Goal: Task Accomplishment & Management: Complete application form

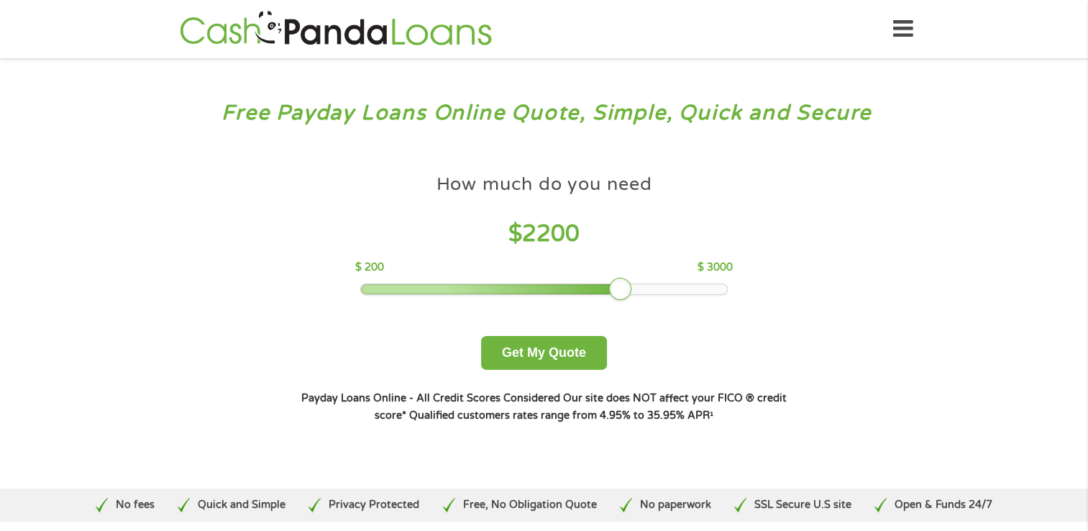
click at [627, 289] on div at bounding box center [544, 289] width 366 height 10
click at [603, 290] on div at bounding box center [491, 289] width 261 height 10
click at [609, 290] on div at bounding box center [620, 289] width 23 height 23
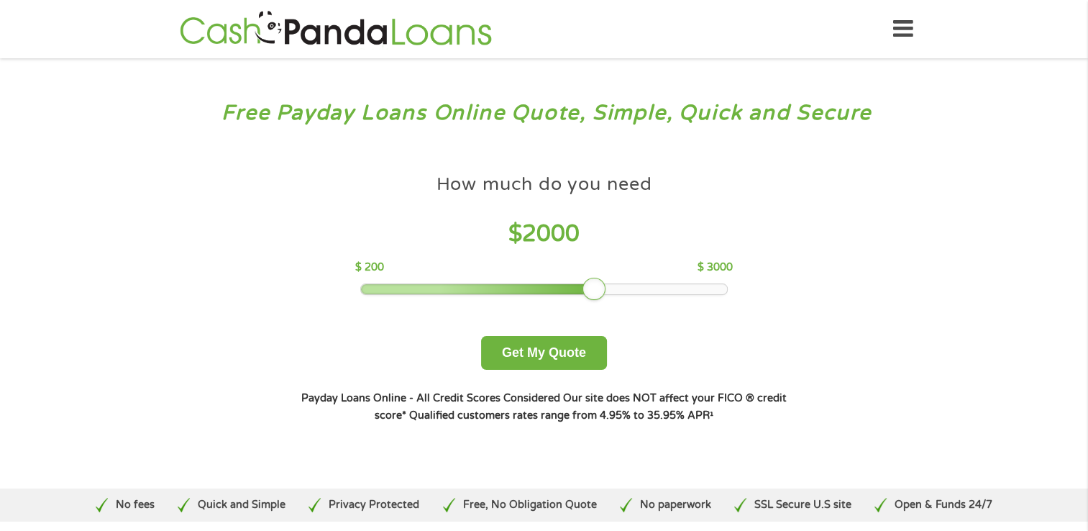
click at [577, 289] on div at bounding box center [544, 289] width 366 height 10
click at [566, 288] on div at bounding box center [472, 289] width 222 height 10
click at [554, 288] on div at bounding box center [465, 289] width 209 height 10
click at [557, 288] on div at bounding box center [568, 289] width 23 height 23
click at [542, 288] on div at bounding box center [544, 289] width 366 height 10
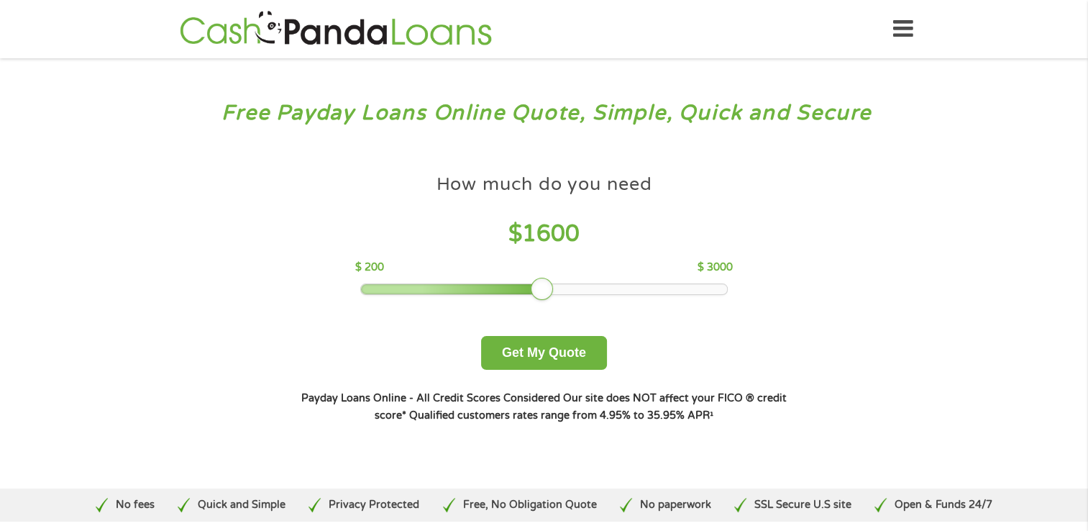
click at [531, 288] on div at bounding box center [542, 289] width 23 height 23
click at [524, 288] on div at bounding box center [452, 289] width 183 height 10
click at [519, 288] on div at bounding box center [515, 289] width 23 height 23
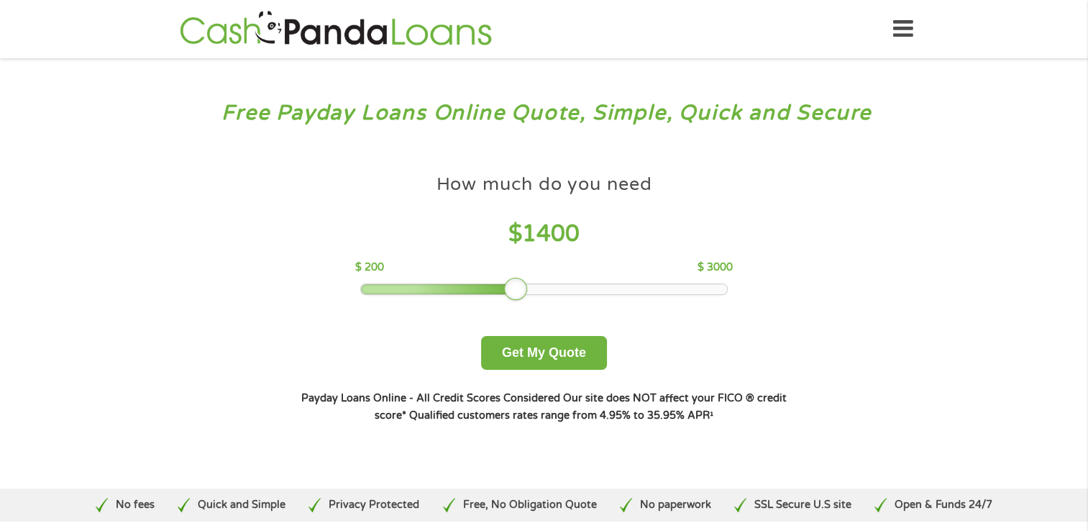
click at [521, 288] on div at bounding box center [515, 289] width 23 height 23
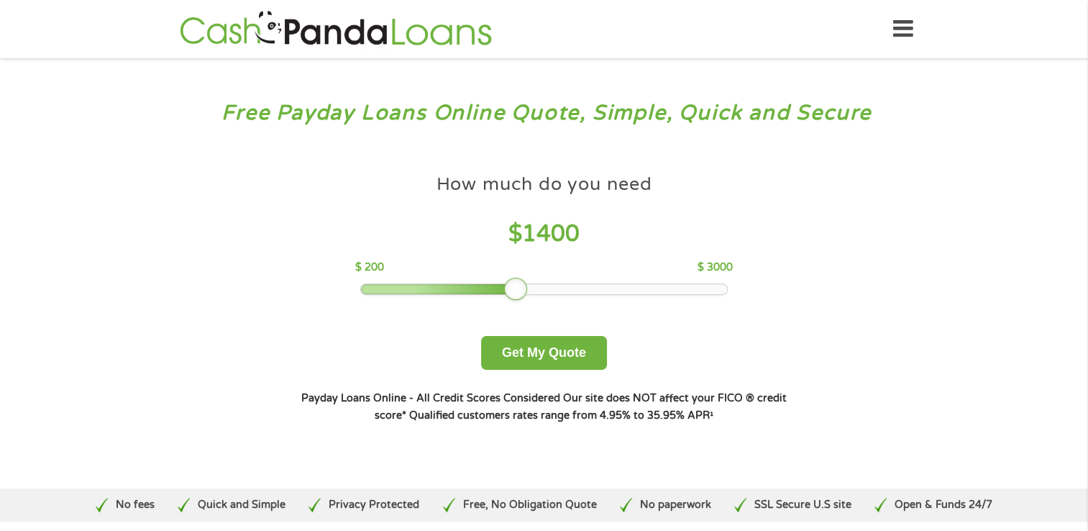
click at [521, 288] on div at bounding box center [515, 289] width 23 height 23
click at [527, 288] on div at bounding box center [544, 289] width 366 height 10
click at [527, 288] on div at bounding box center [528, 289] width 23 height 23
click at [535, 351] on button "Get My Quote" at bounding box center [544, 353] width 126 height 34
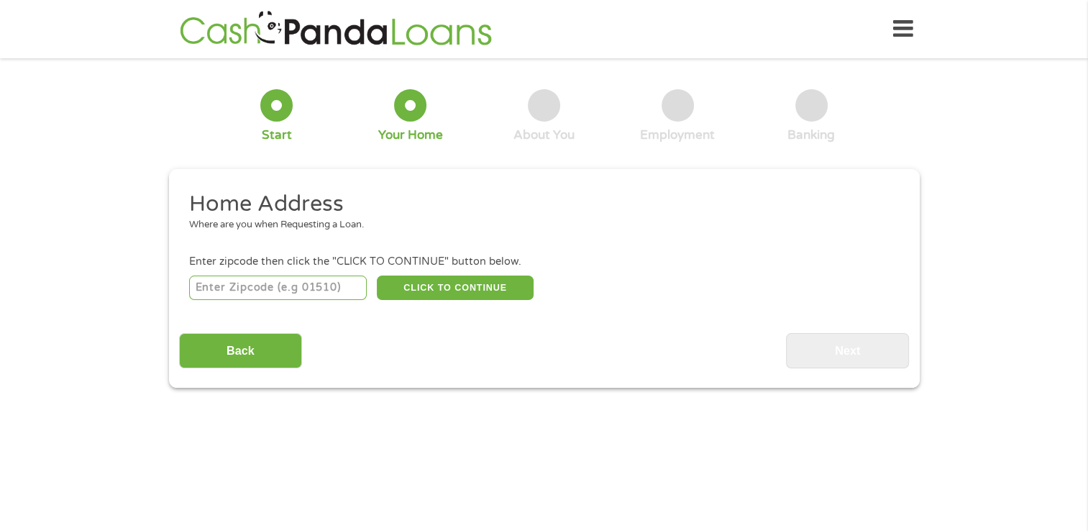
click at [261, 289] on input "number" at bounding box center [278, 287] width 178 height 24
type input "27573"
select select "North Carolina"
click at [449, 286] on button "CLICK TO CONTINUE" at bounding box center [455, 287] width 157 height 24
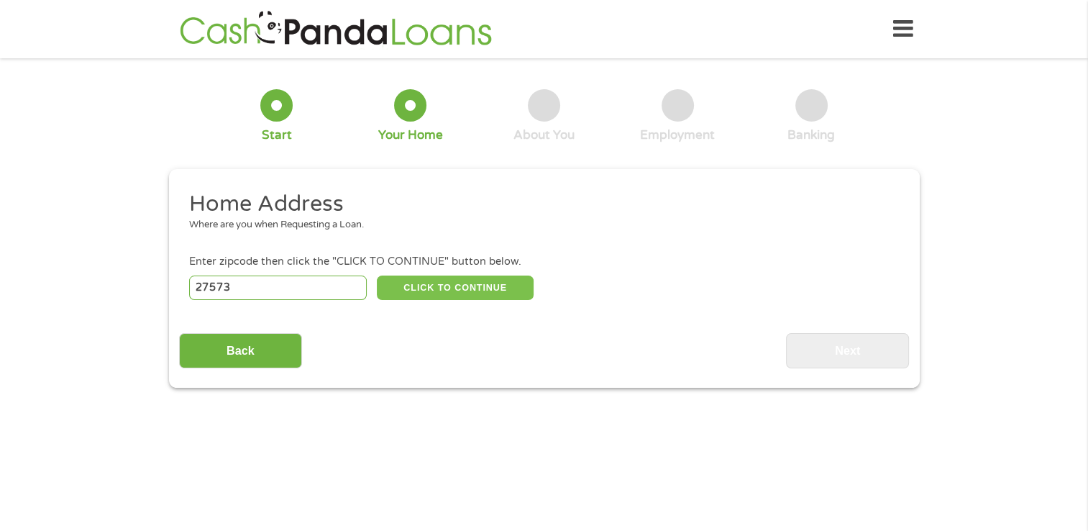
type input "27573"
type input "Roxboro"
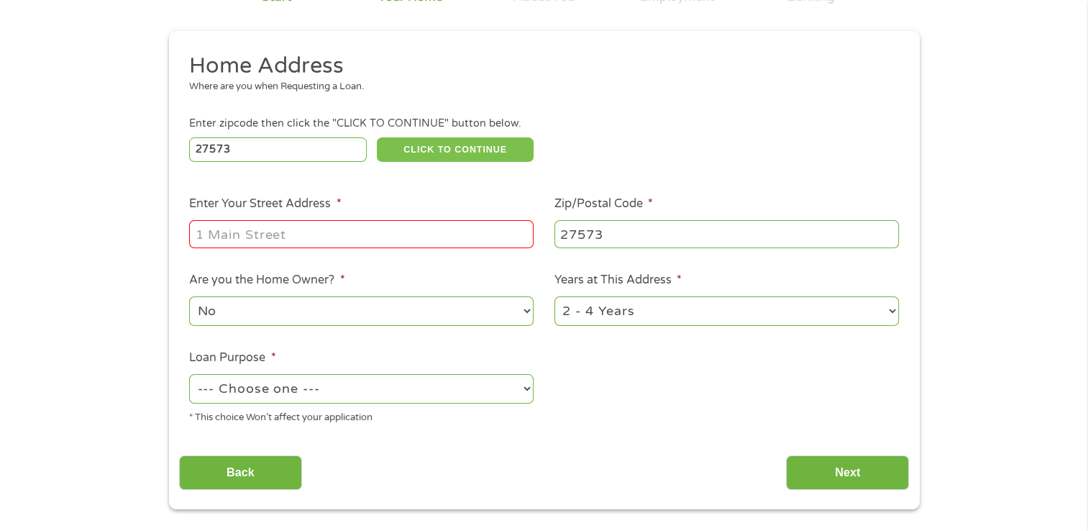
scroll to position [144, 0]
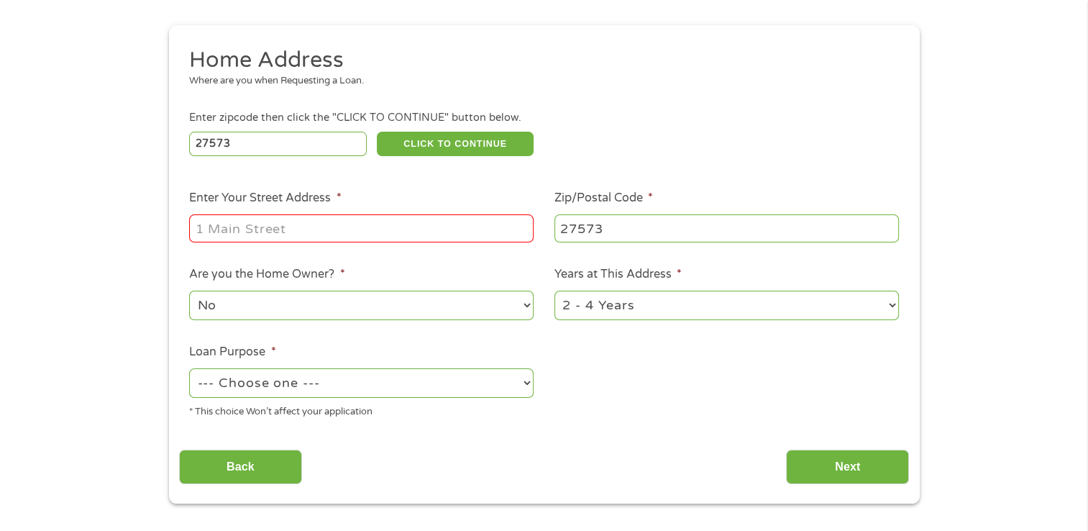
click at [357, 229] on input "Enter Your Street Address *" at bounding box center [361, 227] width 344 height 27
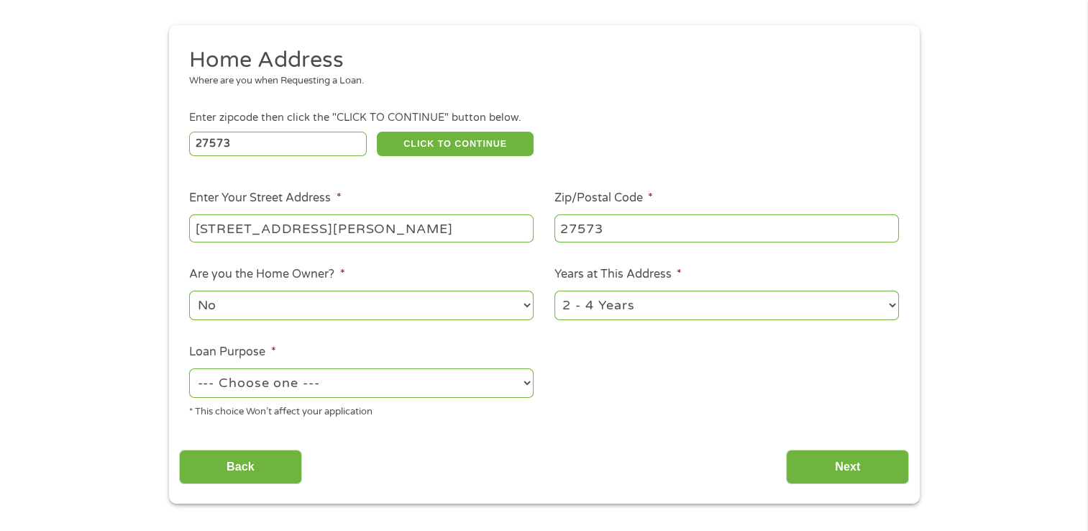
drag, startPoint x: 415, startPoint y: 230, endPoint x: 400, endPoint y: 230, distance: 15.1
click at [400, 230] on input "114 Harris St, Roxboro, NC, USA" at bounding box center [361, 227] width 344 height 27
drag, startPoint x: 377, startPoint y: 231, endPoint x: 396, endPoint y: 231, distance: 18.7
click at [396, 231] on input "114 Harris St, Roxboro, NC, USA" at bounding box center [361, 227] width 344 height 27
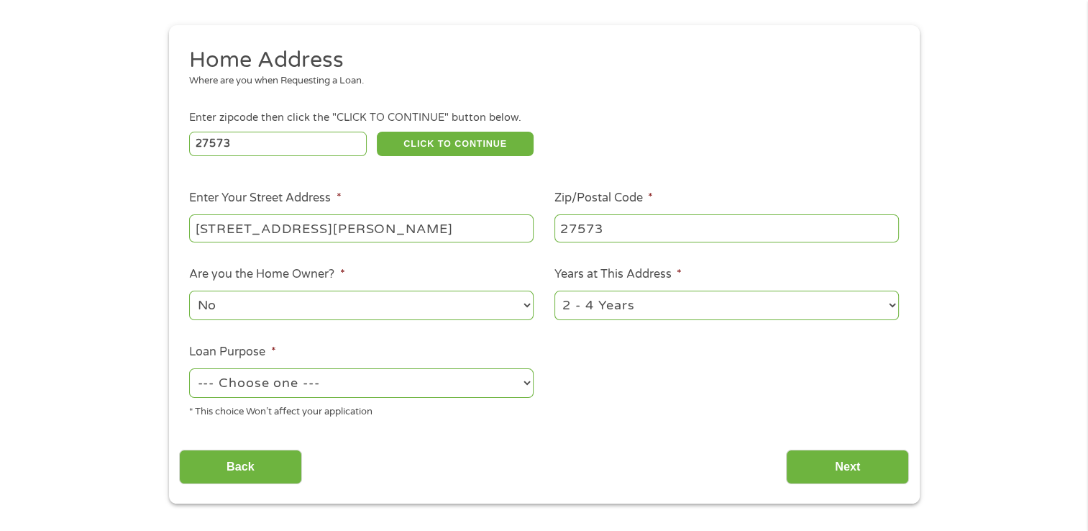
click at [424, 229] on input "114 Harris St, Roxboro, NCSA, U" at bounding box center [361, 227] width 344 height 27
drag, startPoint x: 355, startPoint y: 229, endPoint x: 433, endPoint y: 229, distance: 77.7
click at [433, 229] on input "114 Harris St, Roxboro, NCSA, U" at bounding box center [361, 227] width 344 height 27
click at [435, 229] on input "114 Harris St, Roxboro, NCSA, U" at bounding box center [361, 227] width 344 height 27
drag, startPoint x: 383, startPoint y: 229, endPoint x: 452, endPoint y: 229, distance: 69.0
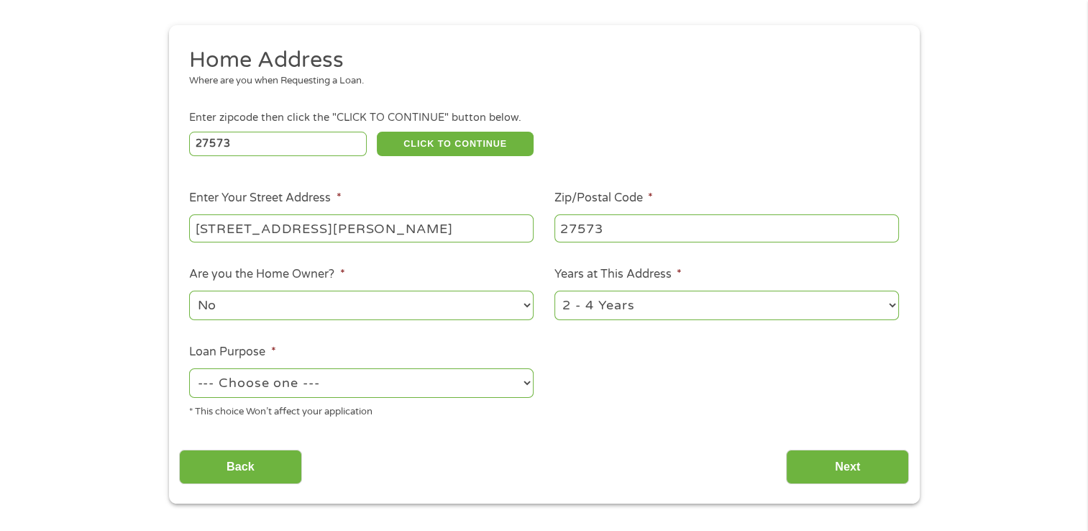
click at [452, 229] on input "114 Harris St, Roxboro, NC, 27573" at bounding box center [361, 227] width 344 height 27
drag, startPoint x: 384, startPoint y: 228, endPoint x: 431, endPoint y: 230, distance: 47.5
click at [431, 230] on input "114 Harris St, Roxboro, NC, 27573" at bounding box center [361, 227] width 344 height 27
click at [383, 232] on input "114 Harris St, Roxboro, NC," at bounding box center [361, 227] width 344 height 27
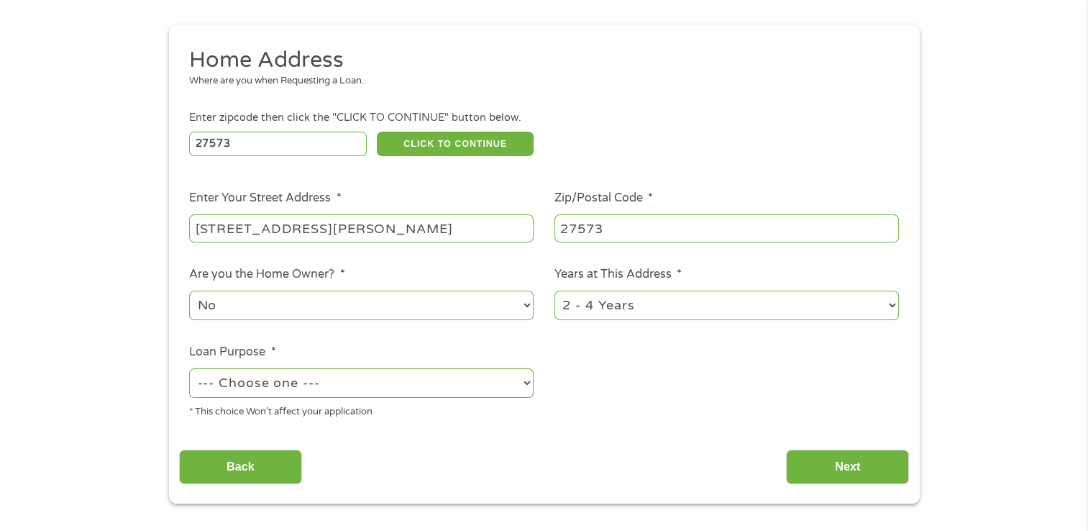
type input "114 Harris St, Roxboro, NC"
click at [891, 306] on select "1 Year or less 1 - 2 Years 2 - 4 Years Over 4 Years" at bounding box center [726, 305] width 344 height 29
click at [892, 306] on select "1 Year or less 1 - 2 Years 2 - 4 Years Over 4 Years" at bounding box center [726, 305] width 344 height 29
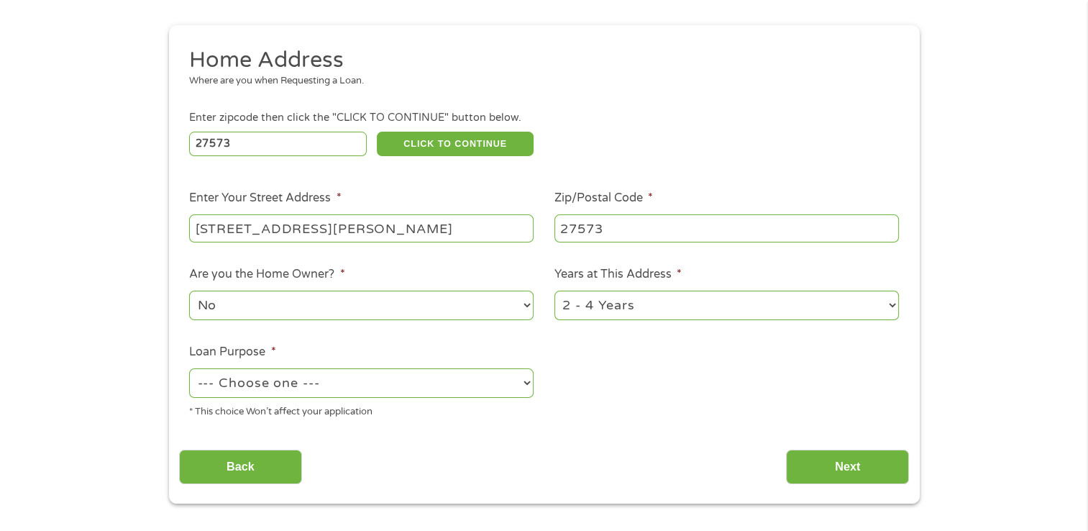
click at [892, 306] on select "1 Year or less 1 - 2 Years 2 - 4 Years Over 4 Years" at bounding box center [726, 305] width 344 height 29
select select "60months"
click at [554, 292] on select "1 Year or less 1 - 2 Years 2 - 4 Years Over 4 Years" at bounding box center [726, 305] width 344 height 29
click at [729, 404] on ul "Home Address Where are you when Requesting a Loan. Enter zipcode then click the…" at bounding box center [544, 238] width 730 height 384
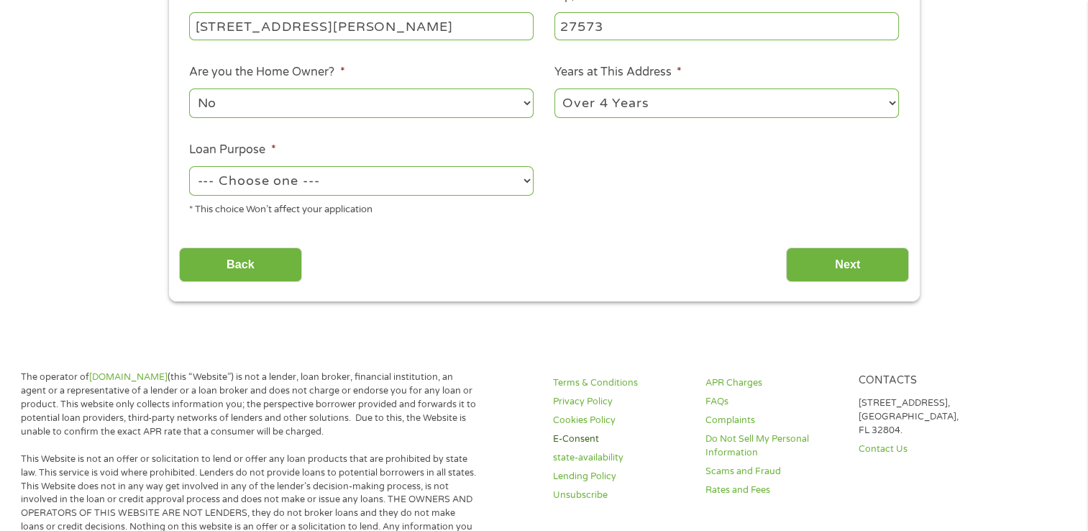
scroll to position [360, 0]
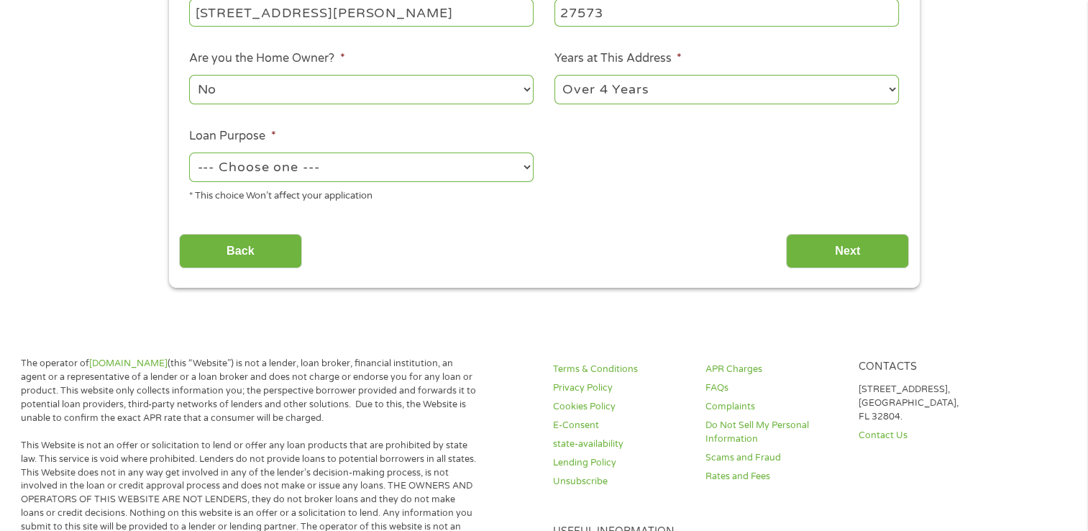
click at [526, 165] on select "--- Choose one --- Pay Bills Debt Consolidation Home Improvement Major Purchase…" at bounding box center [361, 166] width 344 height 29
select select "other"
click at [189, 154] on select "--- Choose one --- Pay Bills Debt Consolidation Home Improvement Major Purchase…" at bounding box center [361, 166] width 344 height 29
click at [440, 373] on p "The operator of Cashpandaloans.com (this “Website”) is not a lender, loan broke…" at bounding box center [250, 391] width 459 height 68
click at [843, 249] on input "Next" at bounding box center [847, 251] width 123 height 35
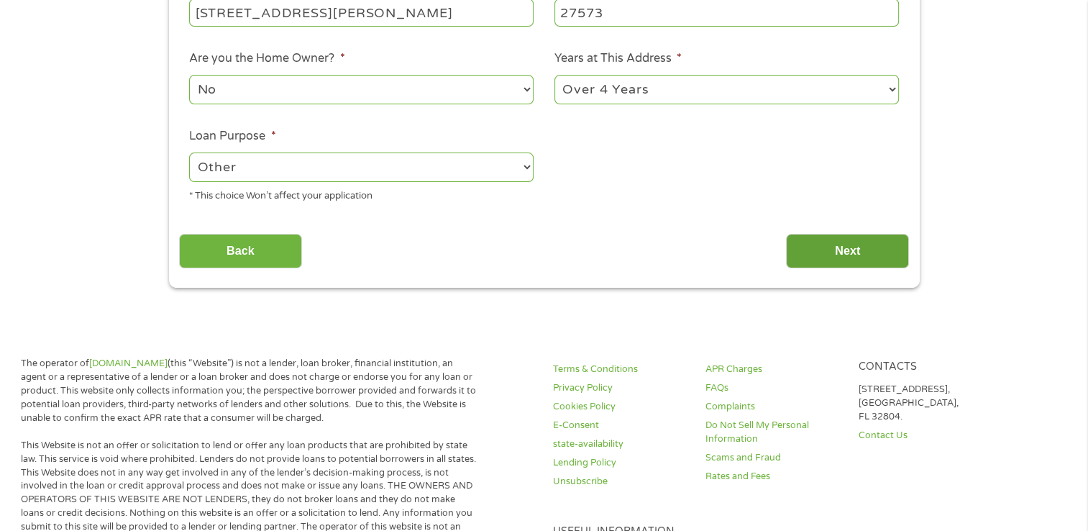
click at [843, 249] on input "Next" at bounding box center [847, 251] width 123 height 35
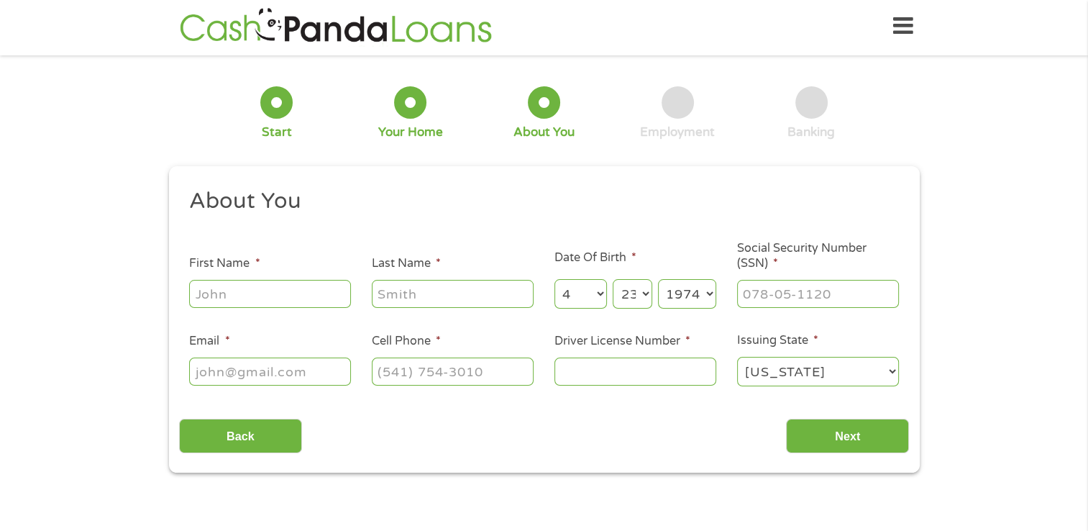
scroll to position [0, 0]
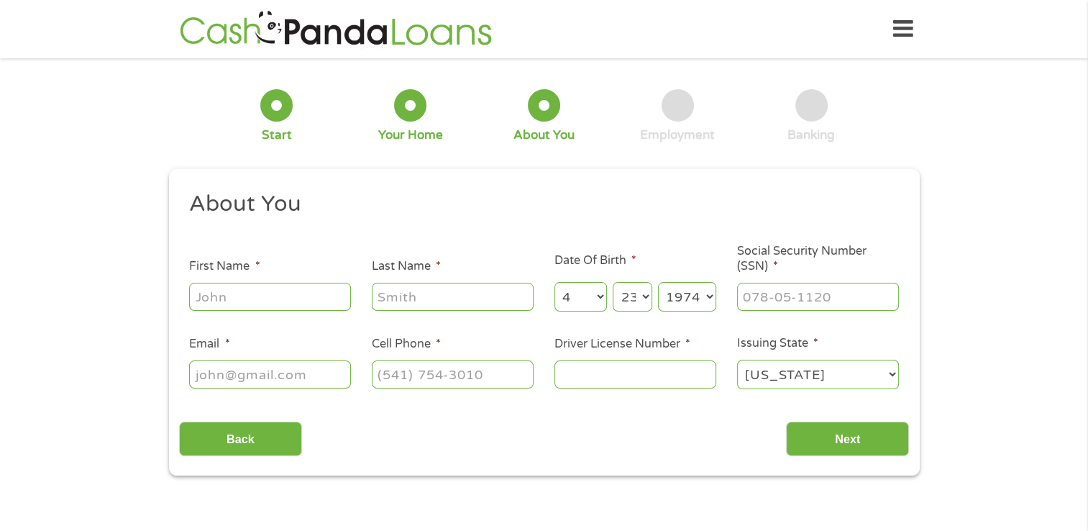
click at [283, 301] on input "First Name *" at bounding box center [270, 296] width 162 height 27
type input "Jacqueline"
type input "Roberts-Canada"
type input "Shortygirl421@yahoo.com"
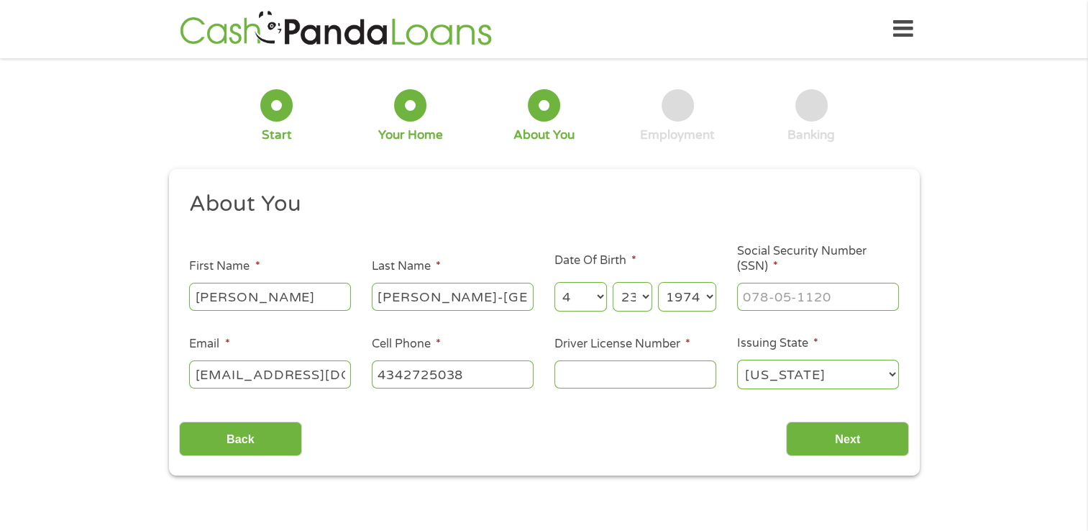
type input "(434) 272-5038"
click at [644, 296] on select "Day 1 2 3 4 5 6 7 8 9 10 11 12 13 14 15 16 17 18 19 20 21 22 23 24 25 26 27 28 …" at bounding box center [632, 296] width 39 height 29
click at [613, 283] on select "Day 1 2 3 4 5 6 7 8 9 10 11 12 13 14 15 16 17 18 19 20 21 22 23 24 25 26 27 28 …" at bounding box center [632, 296] width 39 height 29
click at [634, 269] on li "Date Of Birth * Month Month 1 2 3 4 5 6 7 8 9 10 11 12 Day Day 1 2 3 4 5 6 7 8 …" at bounding box center [635, 283] width 183 height 62
click at [800, 296] on input "___-__-____" at bounding box center [818, 296] width 162 height 27
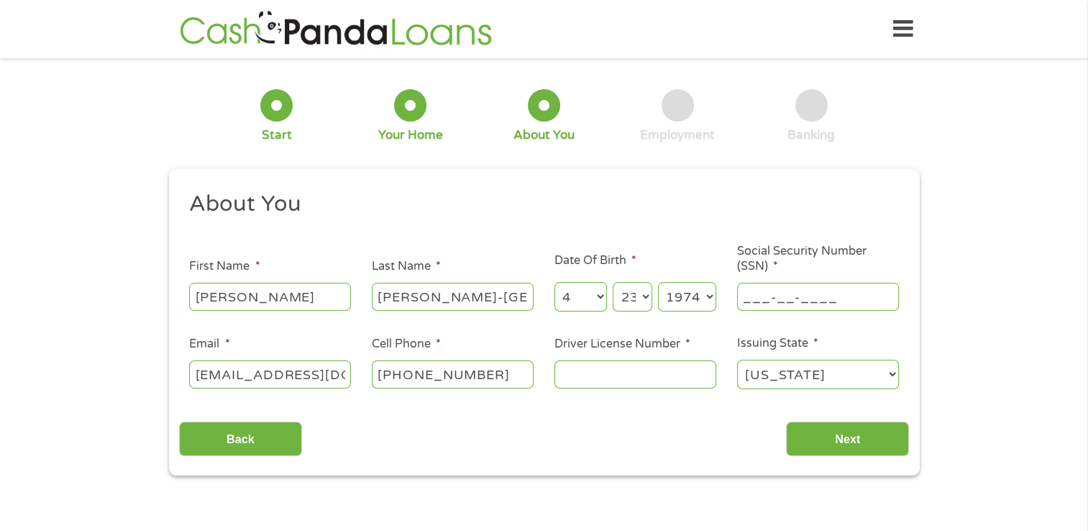
click at [800, 296] on input "___-__-____" at bounding box center [818, 296] width 162 height 27
click at [742, 298] on input "___-__-____" at bounding box center [818, 296] width 162 height 27
type input "229-47-1047"
click at [631, 375] on input "Driver License Number *" at bounding box center [635, 373] width 162 height 27
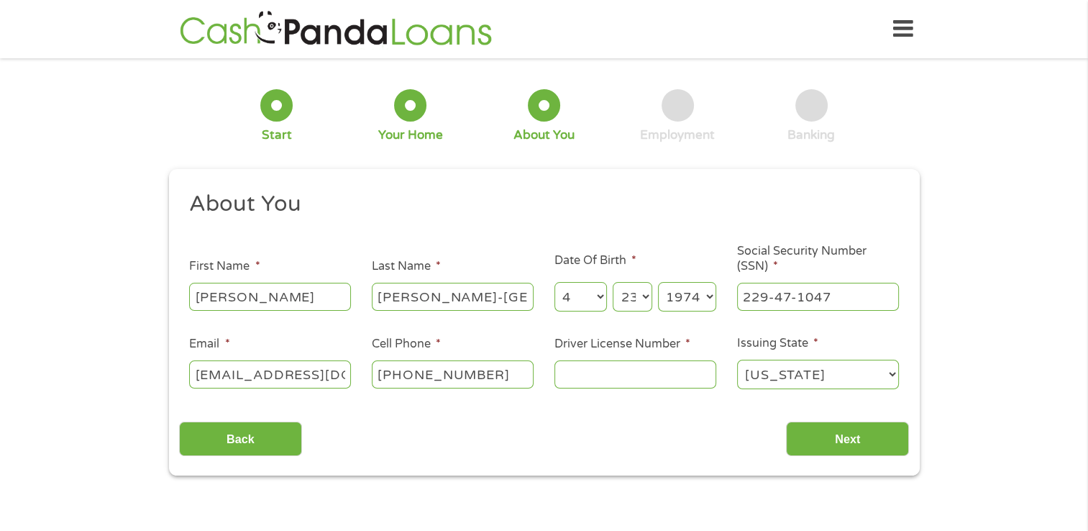
click at [631, 375] on input "Driver License Number *" at bounding box center [635, 373] width 162 height 27
type input "000032688496"
click at [839, 436] on input "Next" at bounding box center [847, 438] width 123 height 35
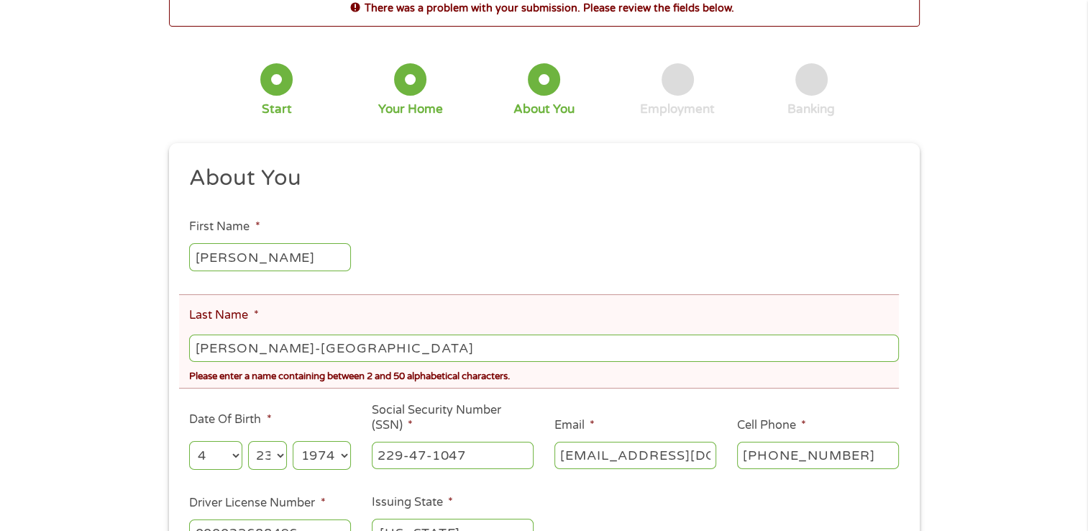
scroll to position [216, 0]
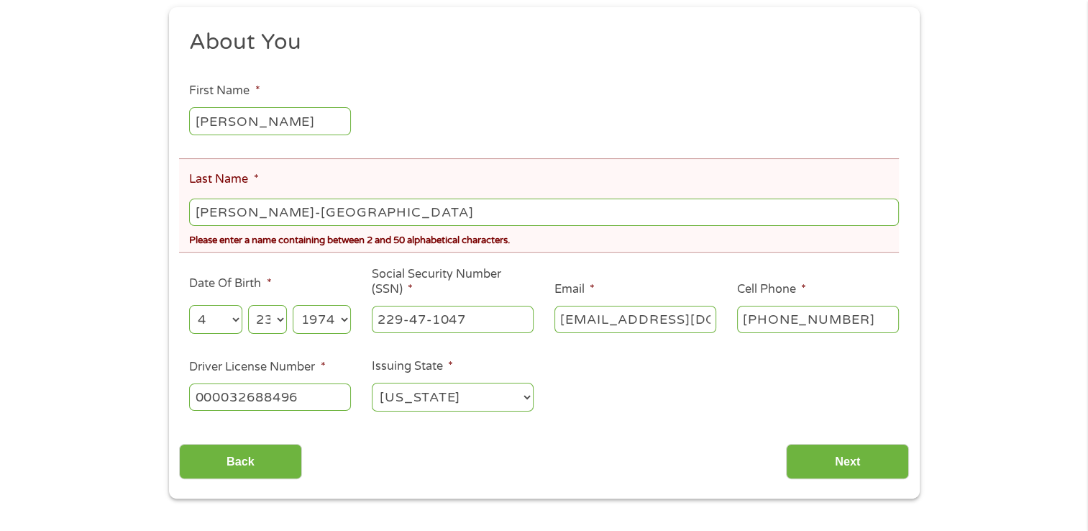
drag, startPoint x: 252, startPoint y: 213, endPoint x: 193, endPoint y: 207, distance: 60.0
click at [193, 207] on input "Roberts-Canada" at bounding box center [543, 211] width 709 height 27
drag, startPoint x: 250, startPoint y: 212, endPoint x: 200, endPoint y: 209, distance: 50.5
click at [200, 209] on input "Roberts-Canada" at bounding box center [543, 211] width 709 height 27
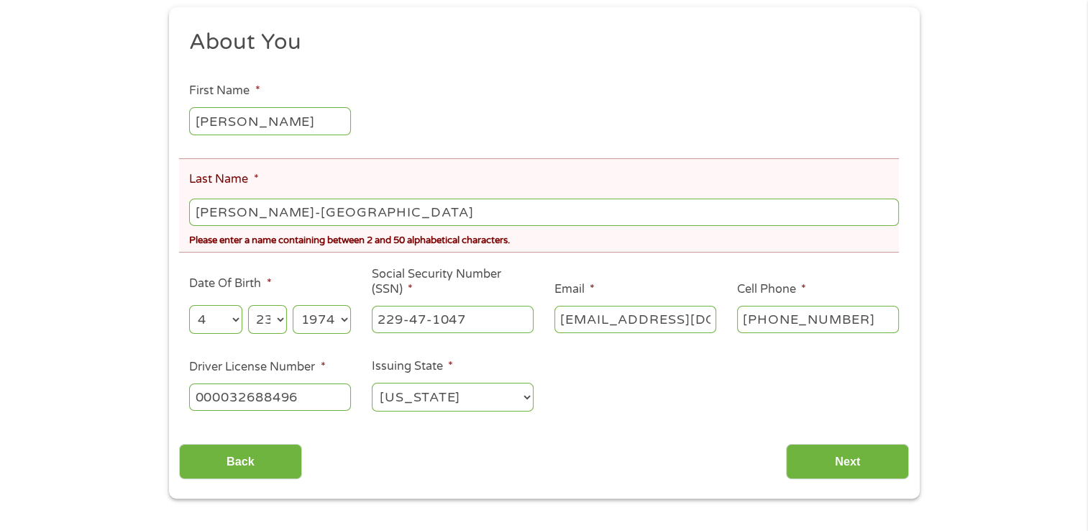
click at [200, 209] on input "Roberts-Canada" at bounding box center [543, 211] width 709 height 27
drag, startPoint x: 250, startPoint y: 214, endPoint x: 199, endPoint y: 211, distance: 51.1
click at [199, 211] on input "Roberts-Canada" at bounding box center [543, 211] width 709 height 27
click at [251, 211] on input "Roberts-Canada" at bounding box center [543, 211] width 709 height 27
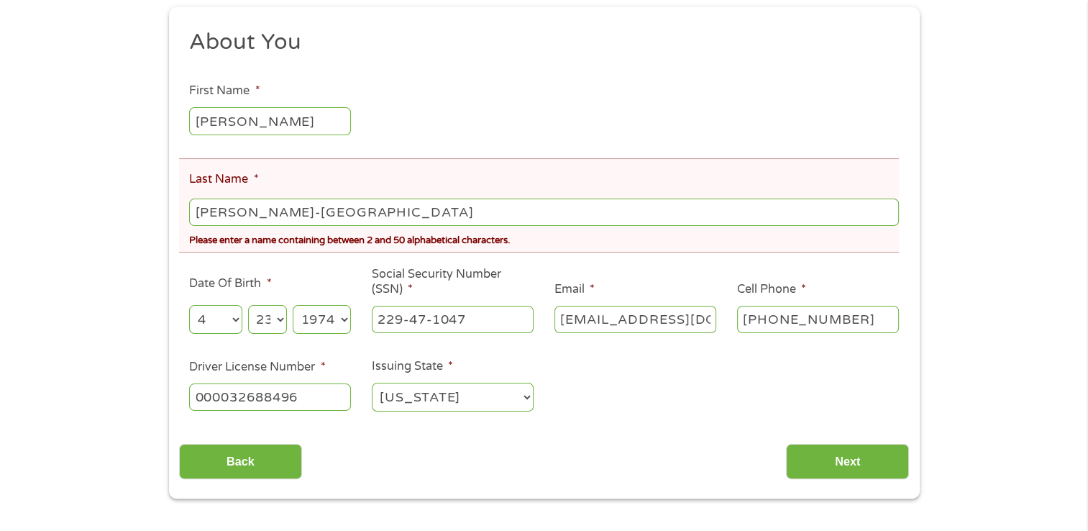
click at [252, 212] on input "Roberts-Canada" at bounding box center [543, 211] width 709 height 27
type input "Canada"
click at [316, 276] on li "Date Of Birth * Month Month 1 2 3 4 5 6 7 8 9 10 11 12 Day Day 1 2 3 4 5 6 7 8 …" at bounding box center [270, 306] width 183 height 62
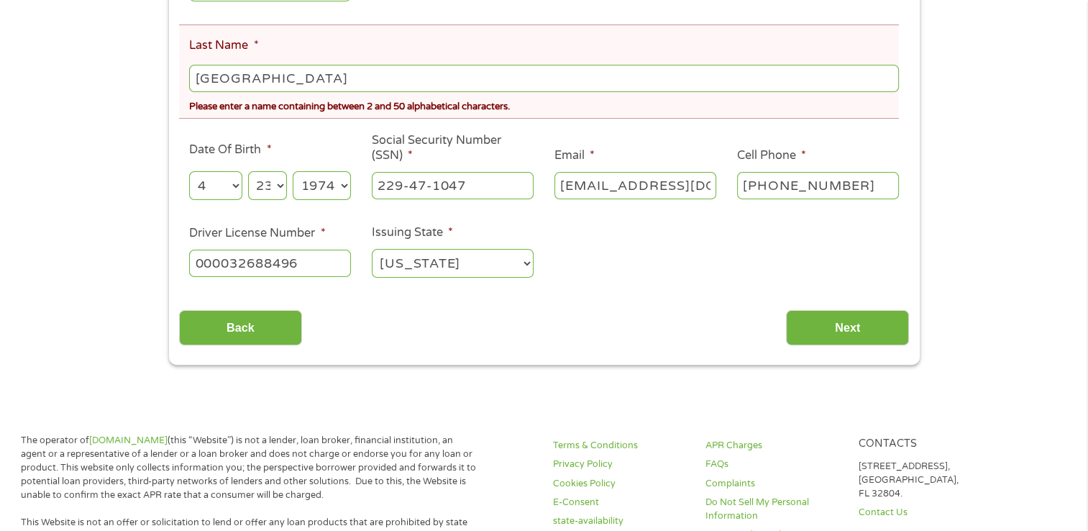
scroll to position [360, 0]
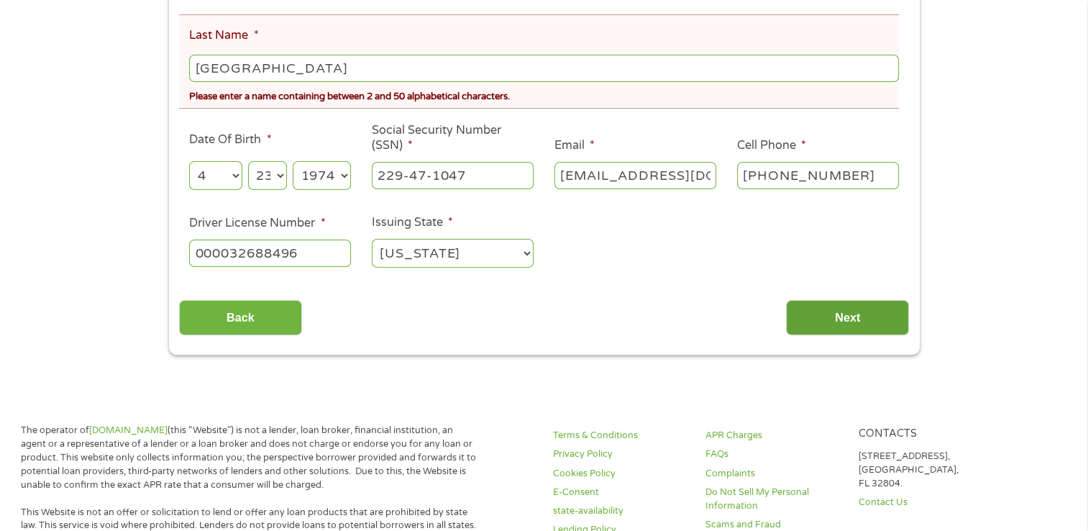
click at [845, 319] on input "Next" at bounding box center [847, 317] width 123 height 35
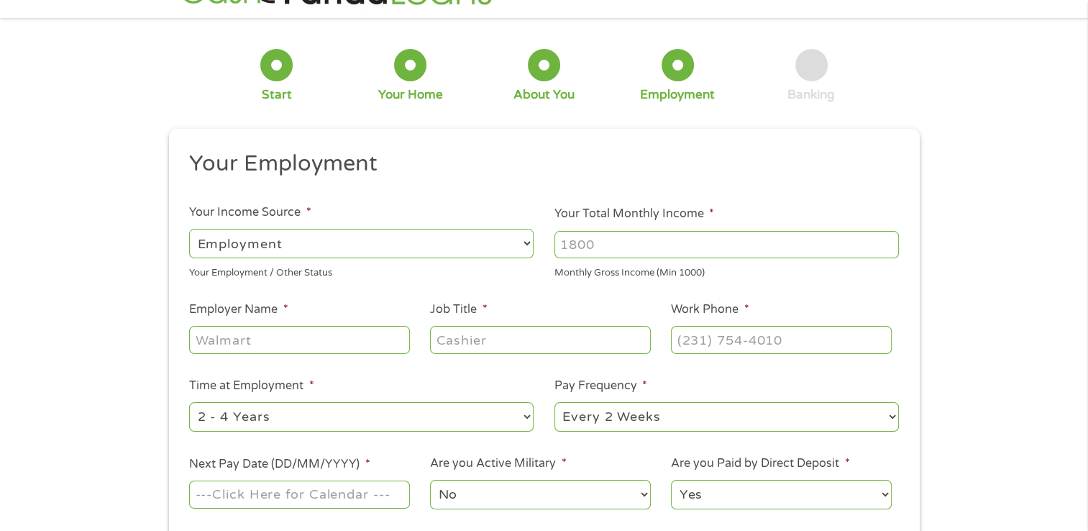
scroll to position [0, 0]
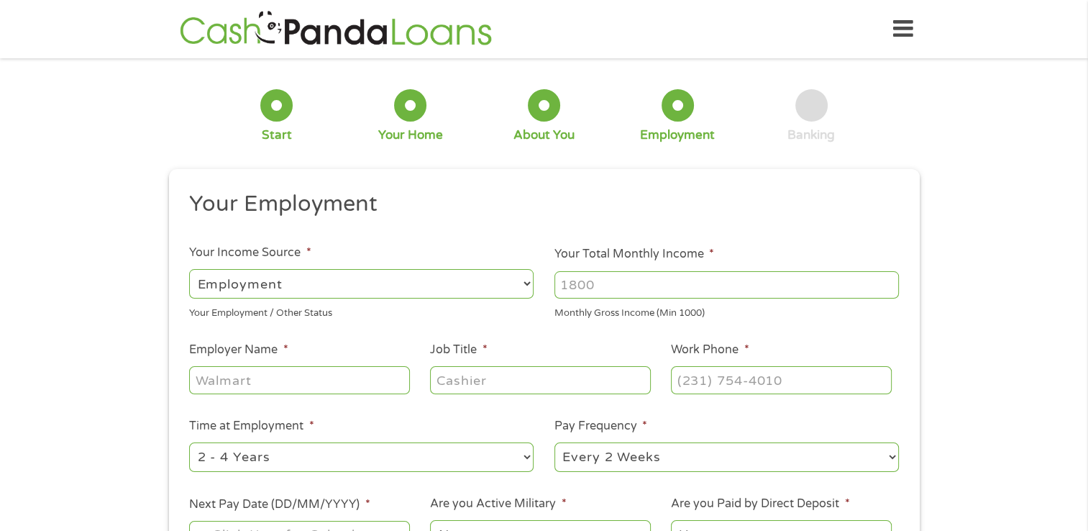
click at [523, 283] on select "--- Choose one --- Employment Self Employed Benefits" at bounding box center [361, 283] width 344 height 29
select select "benefits"
click at [189, 269] on select "--- Choose one --- Employment Self Employed Benefits" at bounding box center [361, 283] width 344 height 29
type input "Other"
type input "(434) 272-5038"
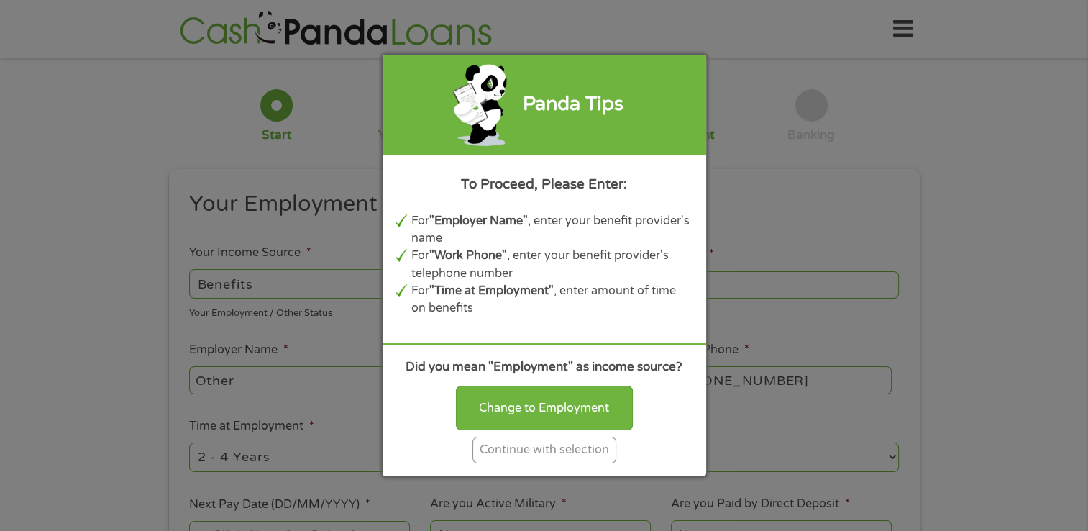
click at [544, 451] on div "Continue with selection" at bounding box center [544, 450] width 144 height 27
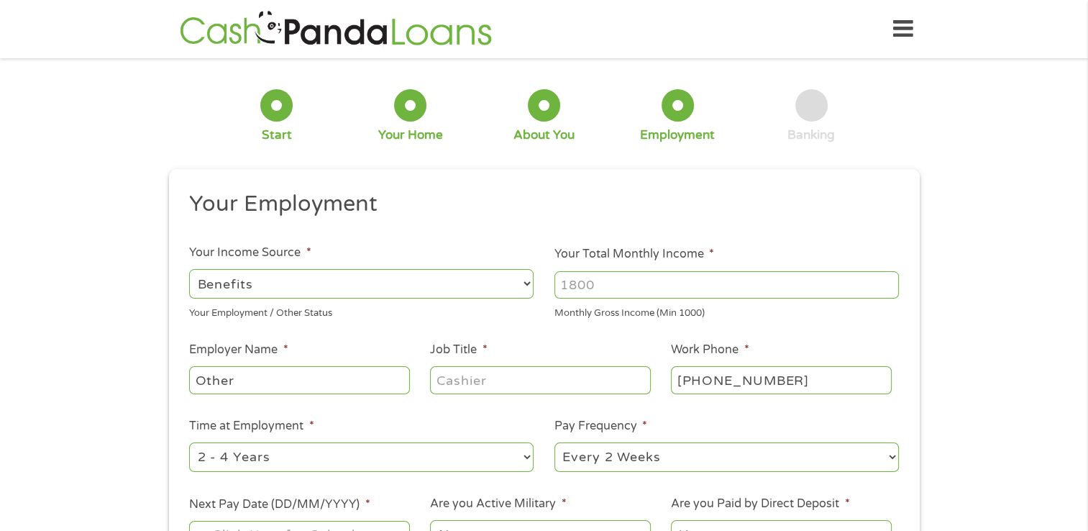
click at [675, 283] on input "Your Total Monthly Income *" at bounding box center [726, 284] width 344 height 27
click at [889, 288] on input "1000" at bounding box center [726, 284] width 344 height 27
click at [889, 278] on input "1001" at bounding box center [726, 284] width 344 height 27
click at [889, 278] on input "1002" at bounding box center [726, 284] width 344 height 27
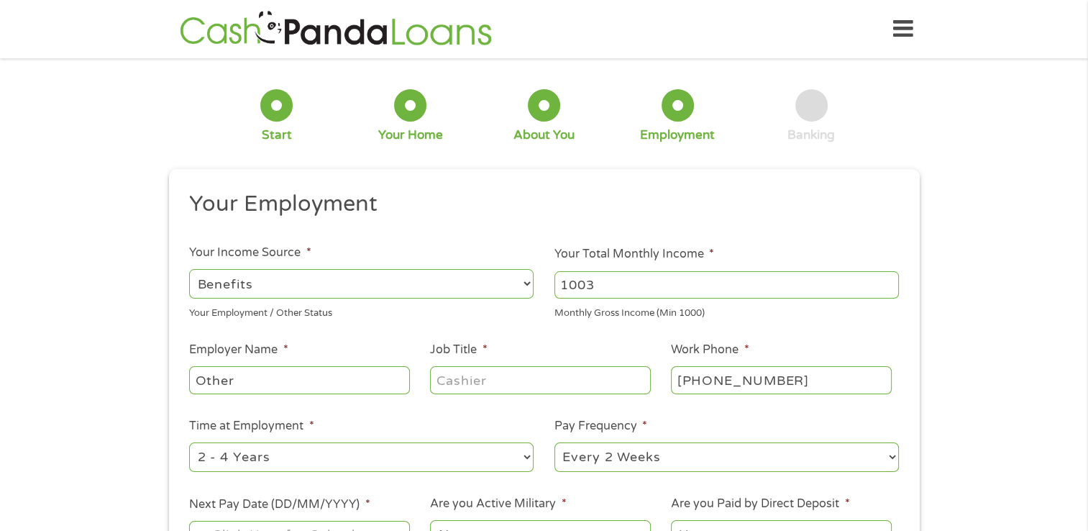
click at [889, 278] on input "1003" at bounding box center [726, 284] width 344 height 27
click at [889, 278] on input "1004" at bounding box center [726, 284] width 344 height 27
click at [585, 283] on input "1004" at bounding box center [726, 284] width 344 height 27
click at [605, 283] on input "1004" at bounding box center [726, 284] width 344 height 27
click at [608, 283] on input "1004" at bounding box center [726, 284] width 344 height 27
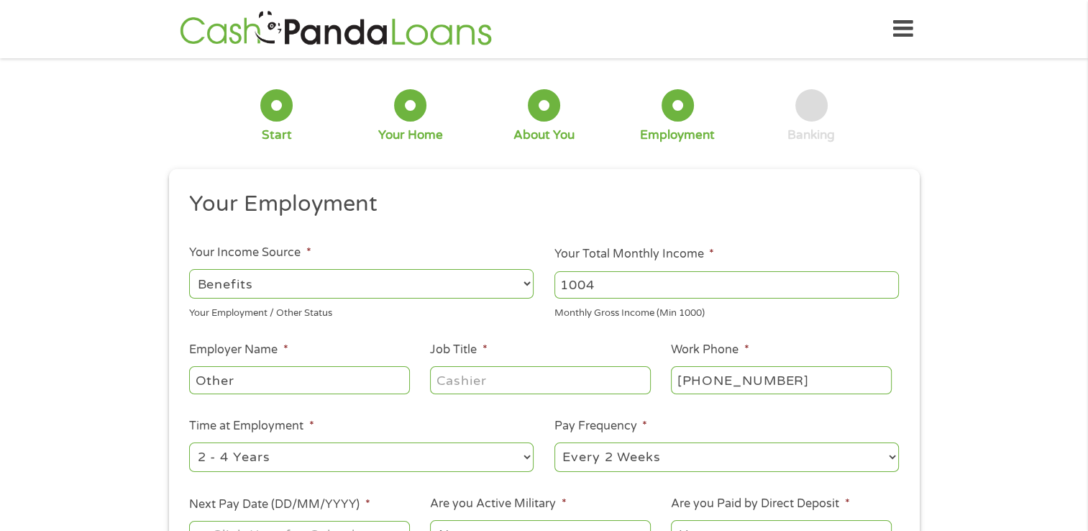
click at [610, 283] on input "1004" at bounding box center [726, 284] width 344 height 27
click at [568, 284] on input "1004" at bounding box center [726, 284] width 344 height 27
drag, startPoint x: 568, startPoint y: 284, endPoint x: 593, endPoint y: 284, distance: 25.2
click at [592, 284] on input "1004" at bounding box center [726, 284] width 344 height 27
drag, startPoint x: 561, startPoint y: 281, endPoint x: 618, endPoint y: 280, distance: 56.8
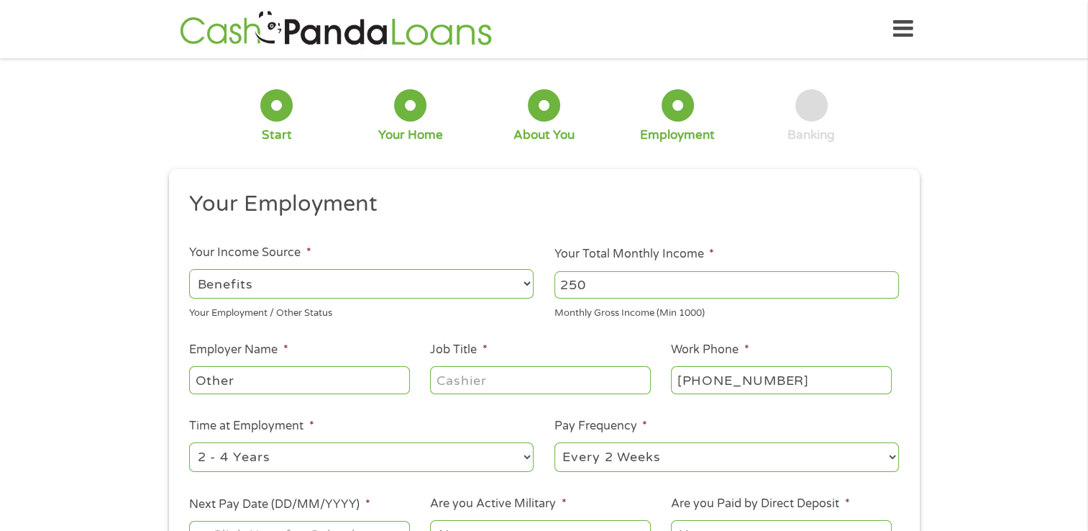
click at [618, 280] on input "250" at bounding box center [726, 284] width 344 height 27
click at [562, 283] on input "250" at bounding box center [726, 284] width 344 height 27
drag, startPoint x: 562, startPoint y: 283, endPoint x: 584, endPoint y: 283, distance: 22.3
click at [584, 283] on input "250" at bounding box center [726, 284] width 344 height 27
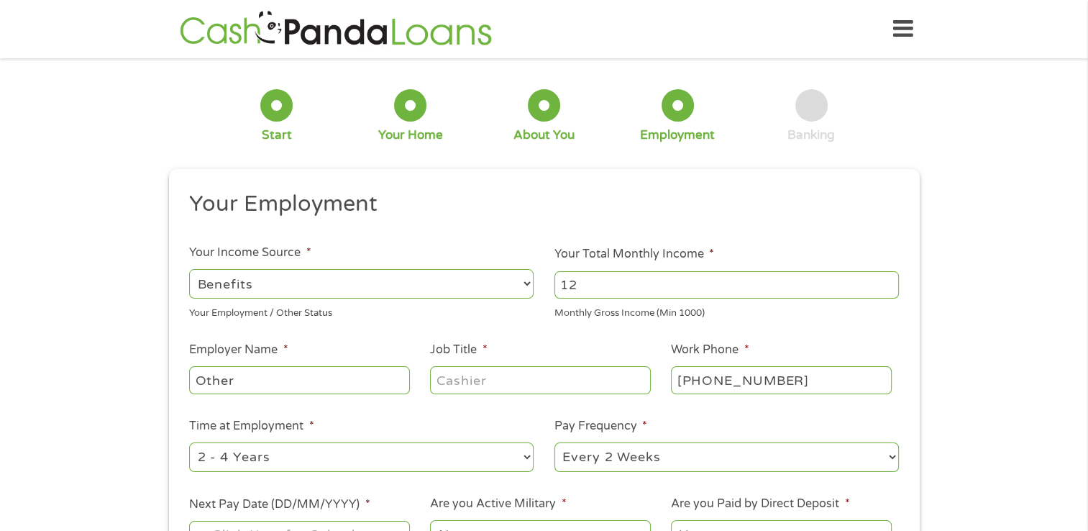
type input "1"
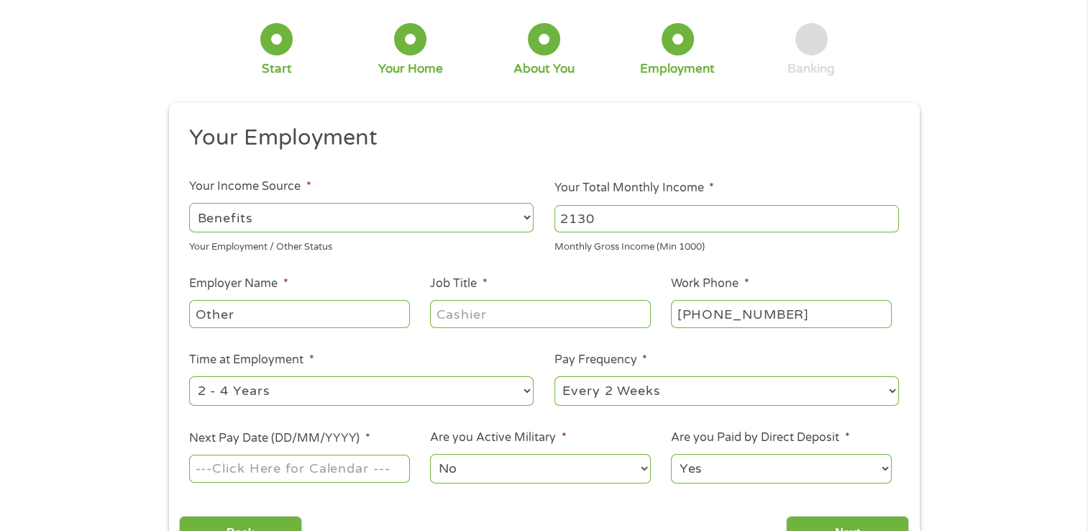
scroll to position [72, 0]
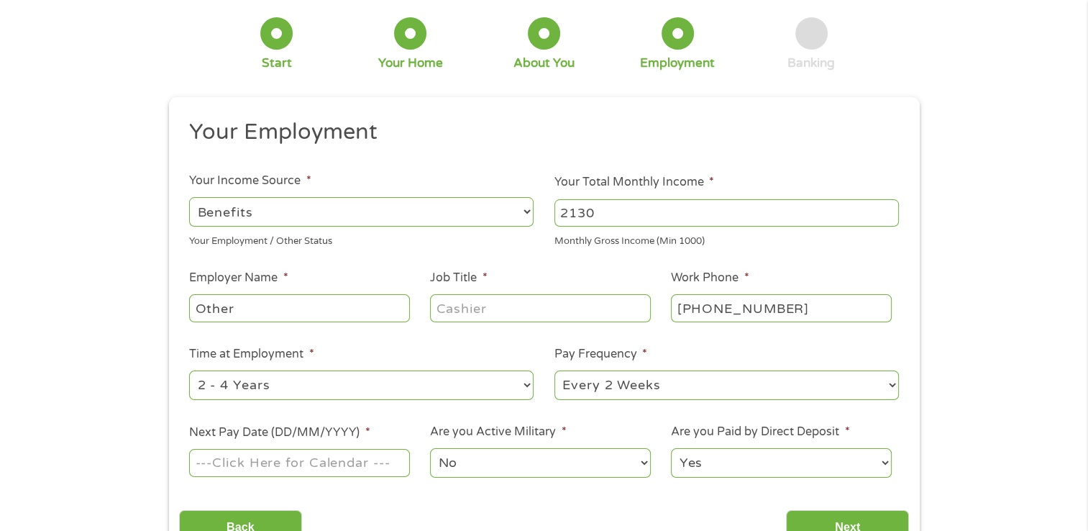
type input "2130"
click at [250, 309] on input "Other" at bounding box center [299, 307] width 220 height 27
type input "Social Security"
click at [495, 309] on input "Job Title *" at bounding box center [540, 307] width 220 height 27
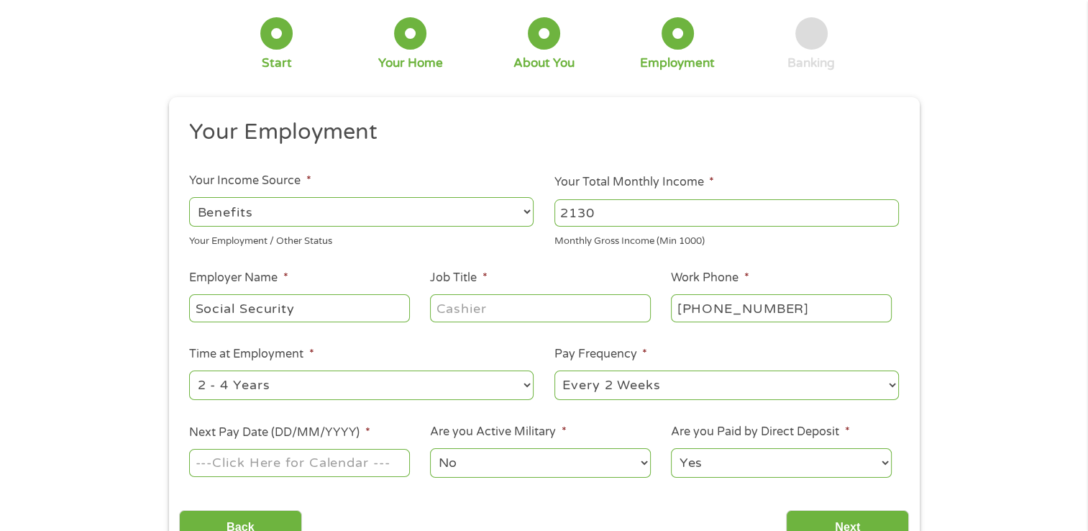
click at [495, 309] on input "Job Title *" at bounding box center [540, 307] width 220 height 27
type input "Disability"
click at [788, 309] on input "(434) 272-5038" at bounding box center [781, 307] width 220 height 27
type input "(800) 773-1213"
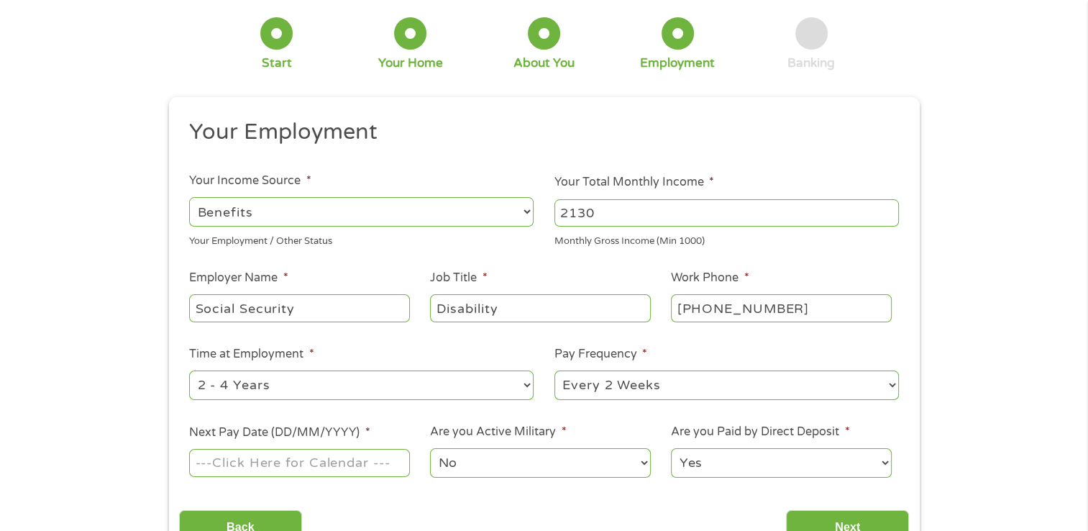
click at [523, 383] on select "--- Choose one --- 1 Year or less 1 - 2 Years 2 - 4 Years Over 4 Years" at bounding box center [361, 384] width 344 height 29
click at [522, 381] on select "--- Choose one --- 1 Year or less 1 - 2 Years 2 - 4 Years Over 4 Years" at bounding box center [361, 384] width 344 height 29
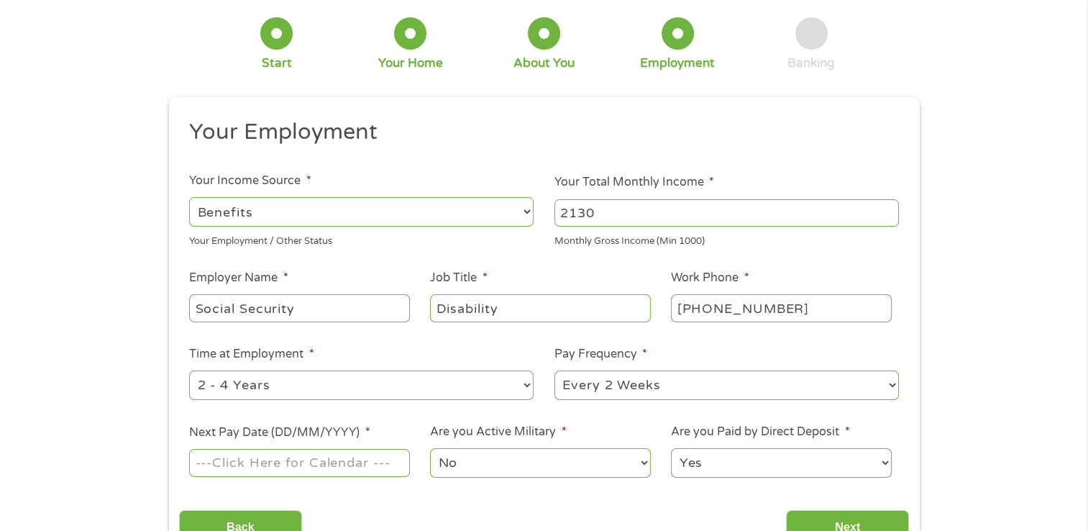
click at [522, 381] on select "--- Choose one --- 1 Year or less 1 - 2 Years 2 - 4 Years Over 4 Years" at bounding box center [361, 384] width 344 height 29
click at [530, 381] on select "--- Choose one --- 1 Year or less 1 - 2 Years 2 - 4 Years Over 4 Years" at bounding box center [361, 384] width 344 height 29
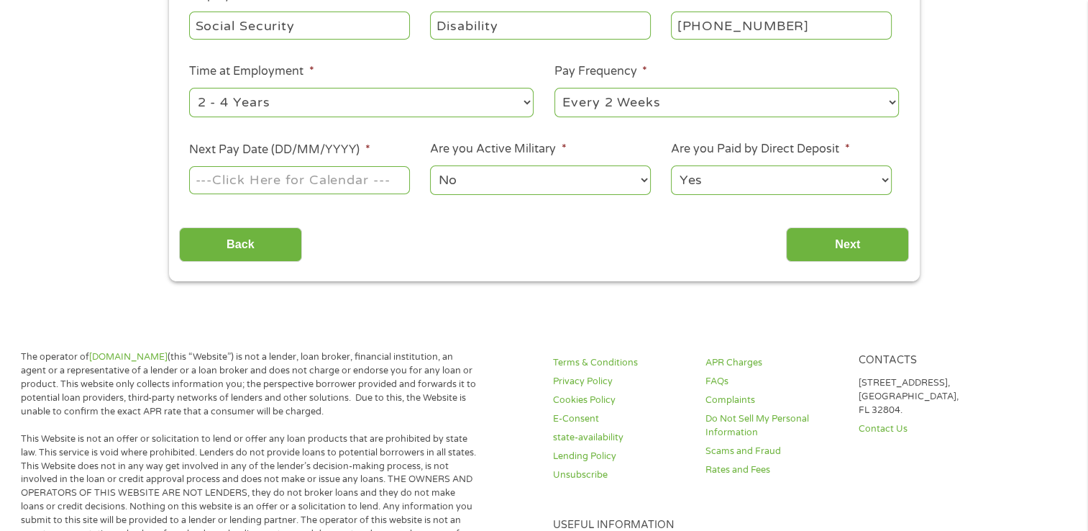
scroll to position [360, 0]
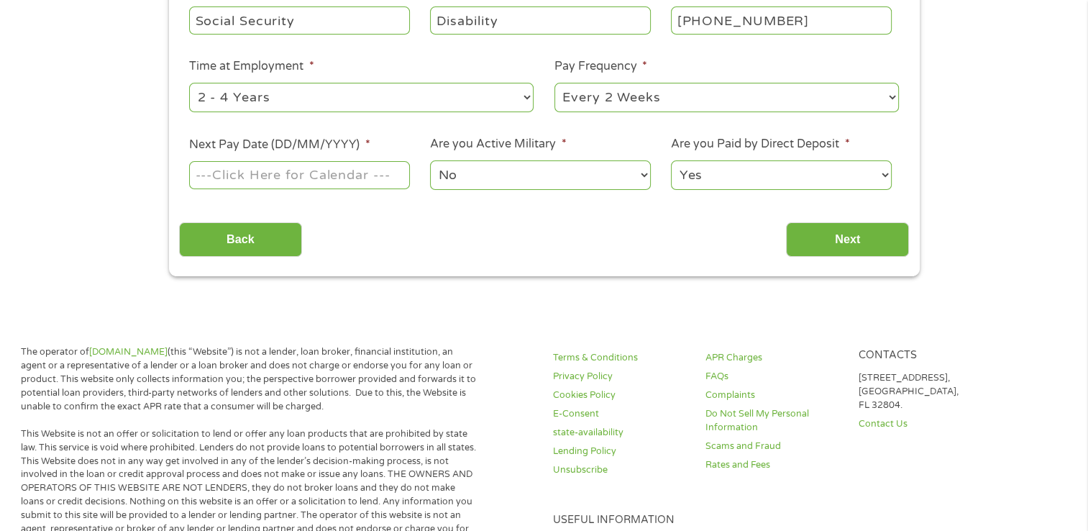
click at [526, 95] on select "--- Choose one --- 1 Year or less 1 - 2 Years 2 - 4 Years Over 4 Years" at bounding box center [361, 97] width 344 height 29
select select "60months"
click at [189, 83] on select "--- Choose one --- 1 Year or less 1 - 2 Years 2 - 4 Years Over 4 Years" at bounding box center [361, 97] width 344 height 29
click at [458, 211] on div "Your Employment Your Income Source * --- Choose one --- Employment Self Employe…" at bounding box center [544, 43] width 730 height 427
click at [891, 97] on select "--- Choose one --- Every 2 Weeks Every Week Monthly Semi-Monthly" at bounding box center [726, 97] width 344 height 29
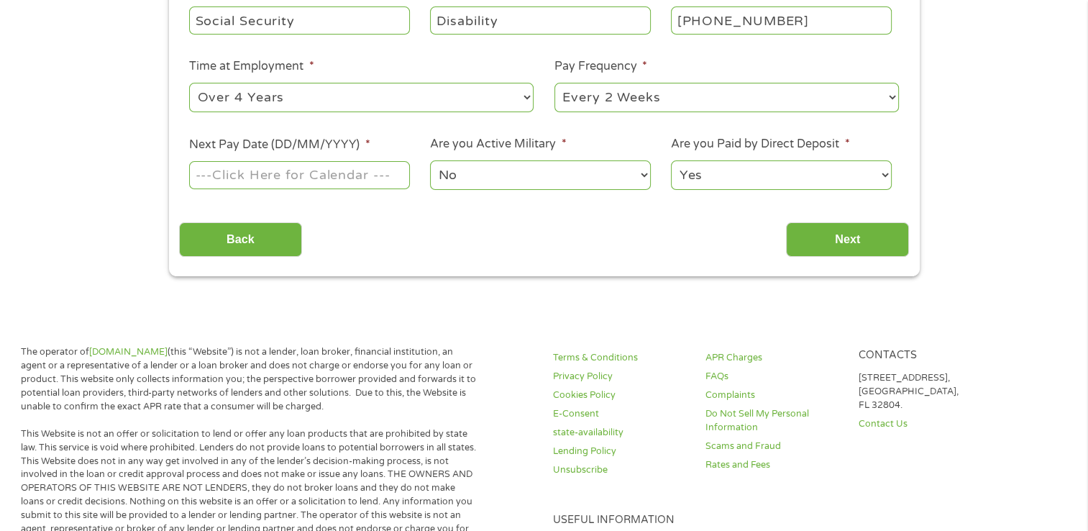
click at [891, 97] on select "--- Choose one --- Every 2 Weeks Every Week Monthly Semi-Monthly" at bounding box center [726, 97] width 344 height 29
click at [889, 97] on select "--- Choose one --- Every 2 Weeks Every Week Monthly Semi-Monthly" at bounding box center [726, 97] width 344 height 29
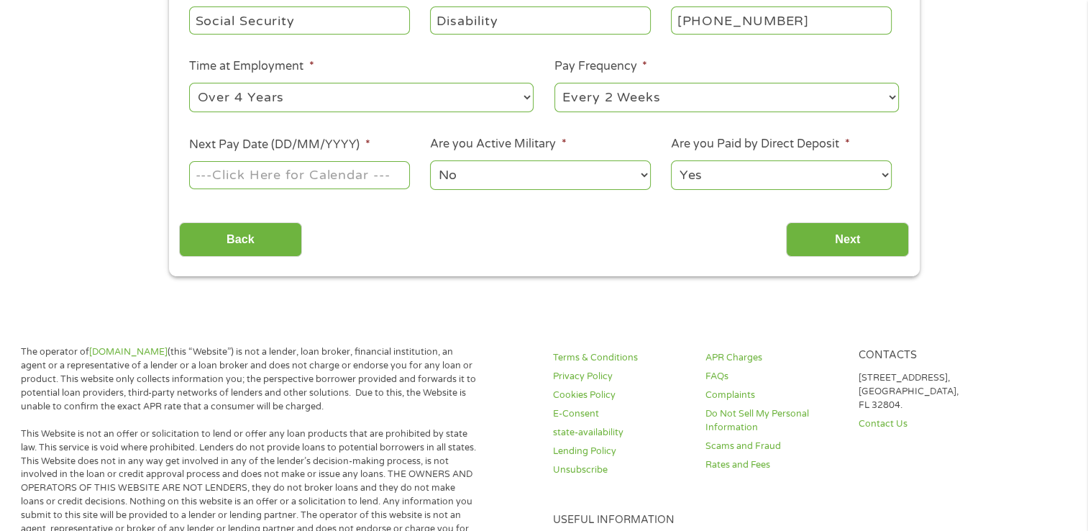
click at [892, 96] on select "--- Choose one --- Every 2 Weeks Every Week Monthly Semi-Monthly" at bounding box center [726, 97] width 344 height 29
click at [892, 93] on select "--- Choose one --- Every 2 Weeks Every Week Monthly Semi-Monthly" at bounding box center [726, 97] width 344 height 29
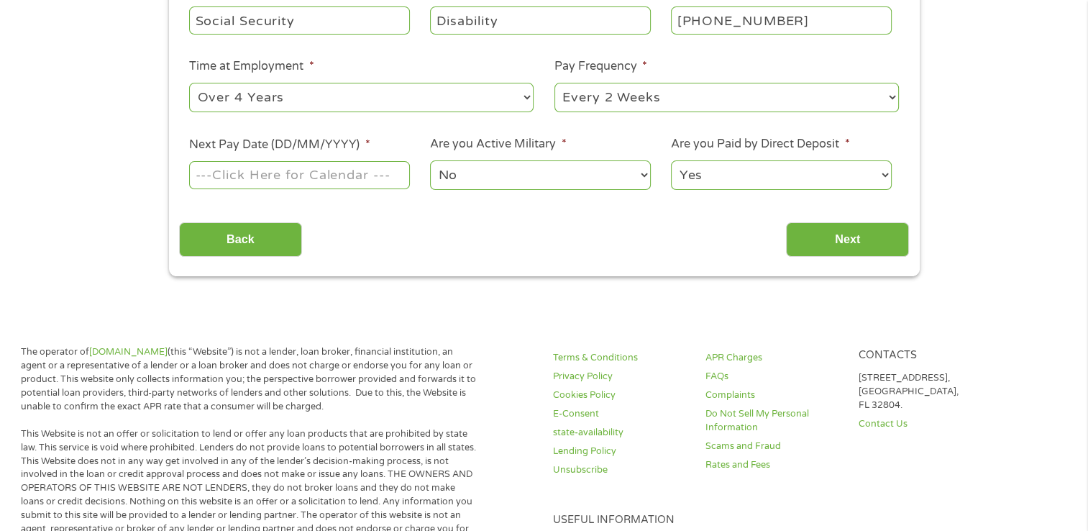
click at [892, 93] on select "--- Choose one --- Every 2 Weeks Every Week Monthly Semi-Monthly" at bounding box center [726, 97] width 344 height 29
click at [892, 94] on select "--- Choose one --- Every 2 Weeks Every Week Monthly Semi-Monthly" at bounding box center [726, 97] width 344 height 29
click at [892, 96] on select "--- Choose one --- Every 2 Weeks Every Week Monthly Semi-Monthly" at bounding box center [726, 97] width 344 height 29
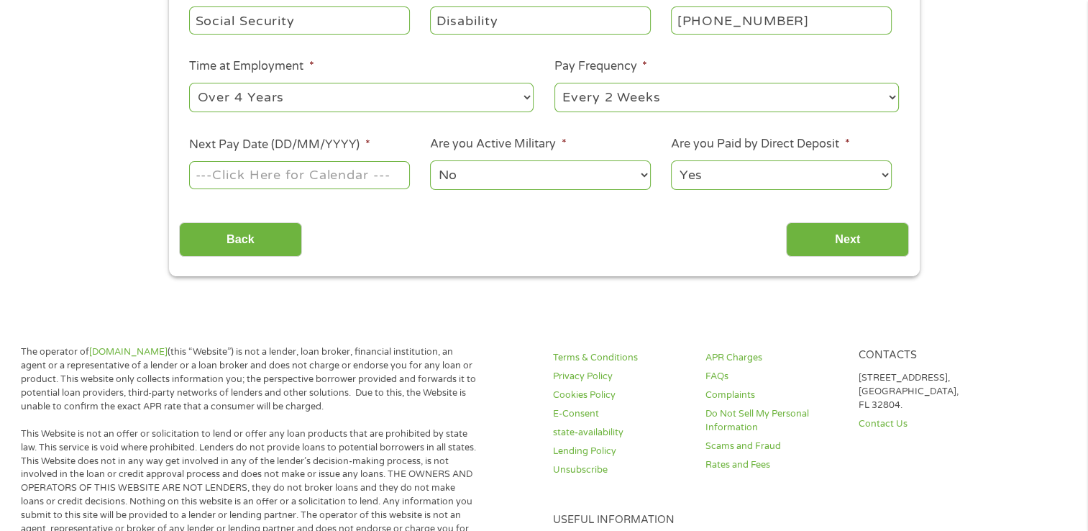
click at [892, 96] on select "--- Choose one --- Every 2 Weeks Every Week Monthly Semi-Monthly" at bounding box center [726, 97] width 344 height 29
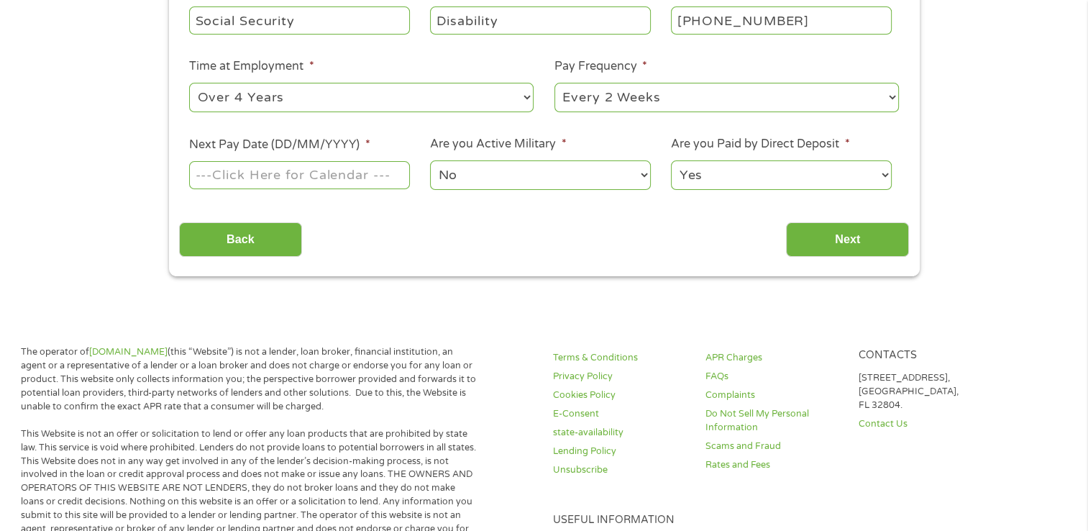
click at [892, 96] on select "--- Choose one --- Every 2 Weeks Every Week Monthly Semi-Monthly" at bounding box center [726, 97] width 344 height 29
click at [890, 94] on select "--- Choose one --- Every 2 Weeks Every Week Monthly Semi-Monthly" at bounding box center [726, 97] width 344 height 29
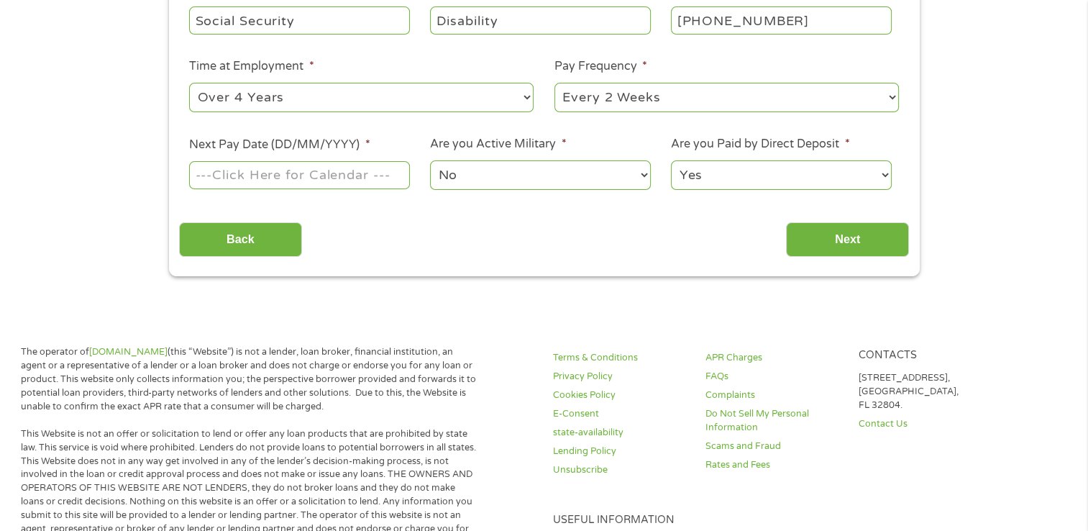
click at [890, 94] on select "--- Choose one --- Every 2 Weeks Every Week Monthly Semi-Monthly" at bounding box center [726, 97] width 344 height 29
click at [888, 94] on select "--- Choose one --- Every 2 Weeks Every Week Monthly Semi-Monthly" at bounding box center [726, 97] width 344 height 29
click at [889, 95] on select "--- Choose one --- Every 2 Weeks Every Week Monthly Semi-Monthly" at bounding box center [726, 97] width 344 height 29
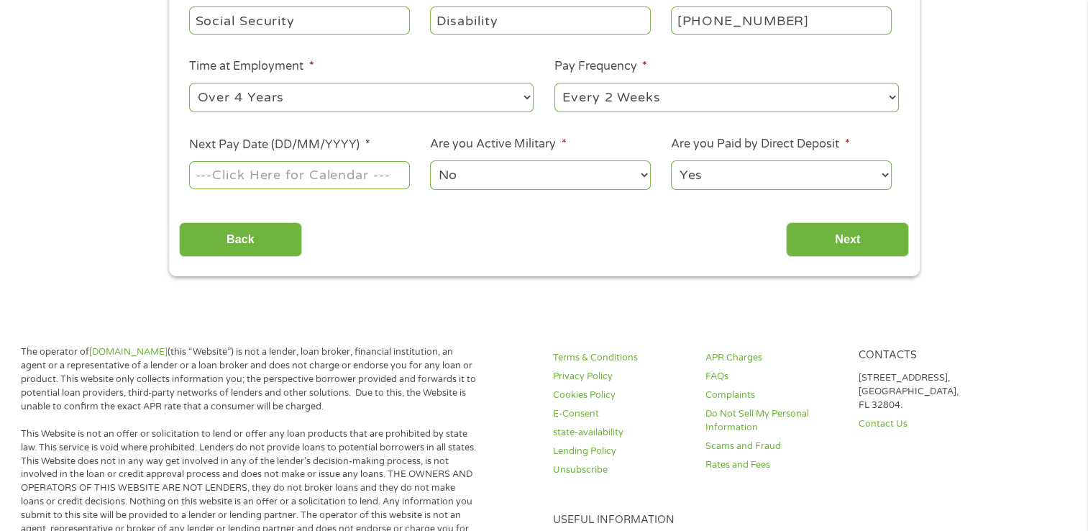
click at [889, 95] on select "--- Choose one --- Every 2 Weeks Every Week Monthly Semi-Monthly" at bounding box center [726, 97] width 344 height 29
click at [894, 96] on select "--- Choose one --- Every 2 Weeks Every Week Monthly Semi-Monthly" at bounding box center [726, 97] width 344 height 29
drag, startPoint x: 894, startPoint y: 96, endPoint x: 715, endPoint y: 188, distance: 201.7
click at [715, 188] on ul "Your Employment Your Income Source * --- Choose one --- Employment Self Employe…" at bounding box center [544, 16] width 730 height 373
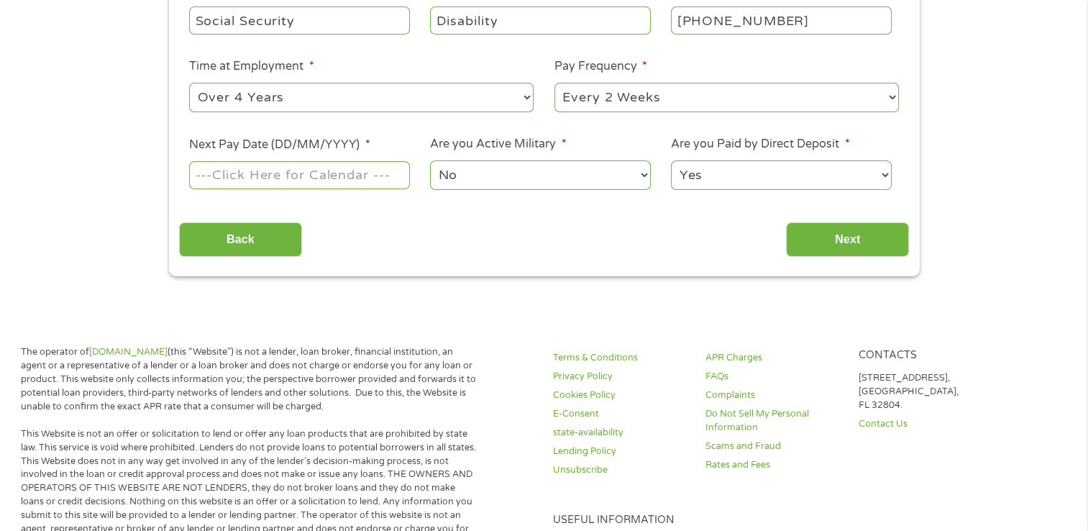
select select "monthly"
click at [554, 83] on select "--- Choose one --- Every 2 Weeks Every Week Monthly Semi-Monthly" at bounding box center [726, 97] width 344 height 29
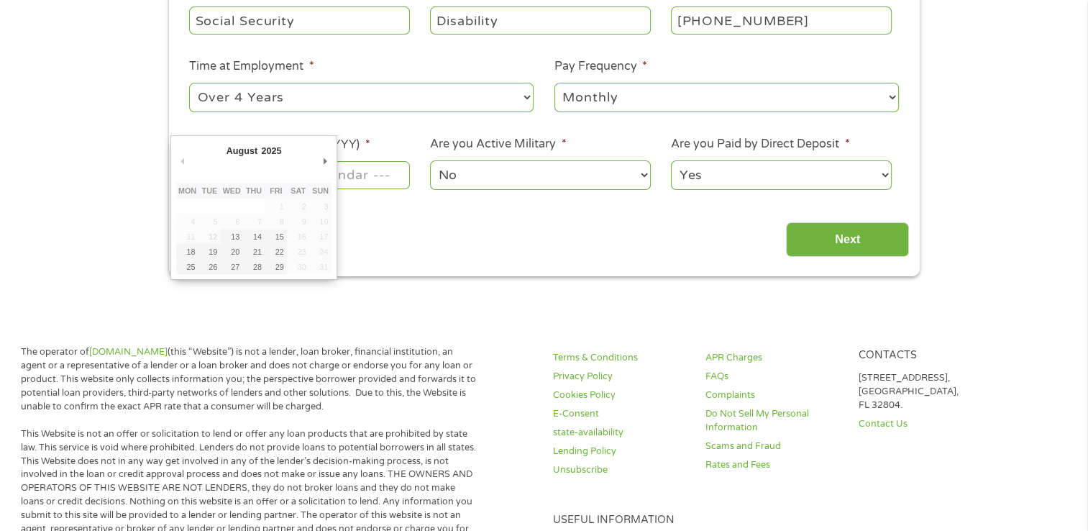
click at [297, 178] on body "Home Get Loan Offer How it works FAQs Blog Cash Loans Quick Loans Online Loans …" at bounding box center [544, 491] width 1088 height 1703
click at [297, 178] on input "Next Pay Date (DD/MM/YYYY) *" at bounding box center [299, 174] width 220 height 27
type input "15/08/2025"
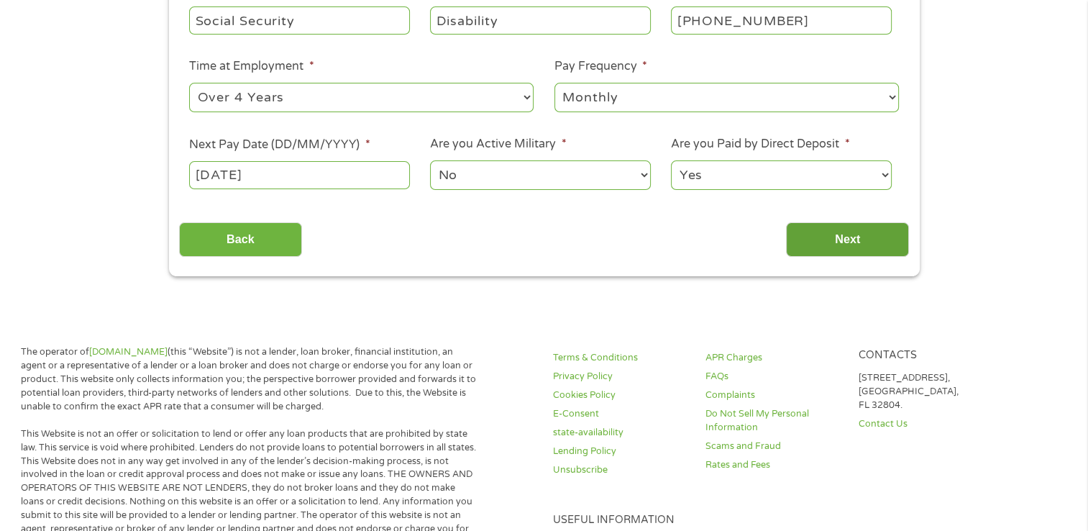
click at [845, 239] on input "Next" at bounding box center [847, 239] width 123 height 35
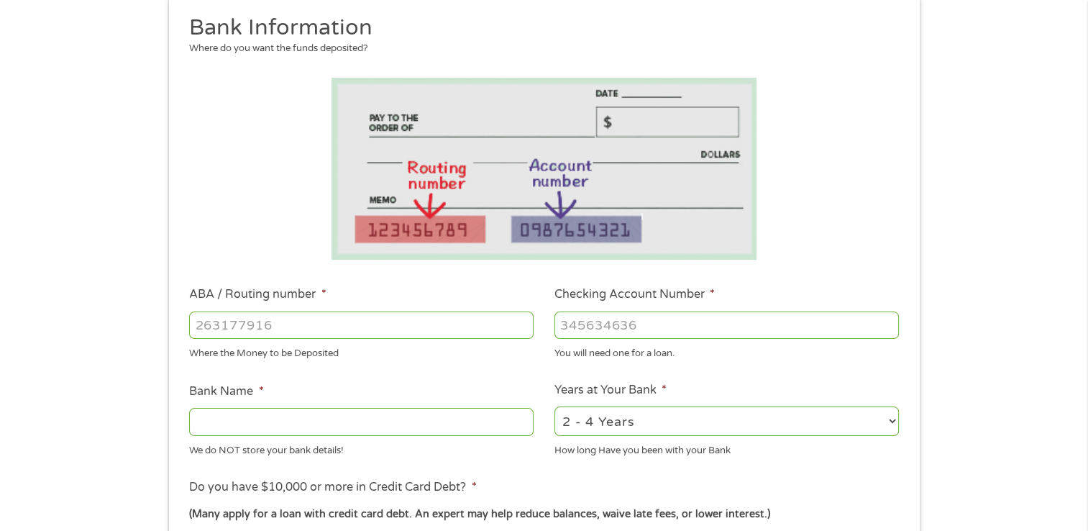
scroll to position [216, 0]
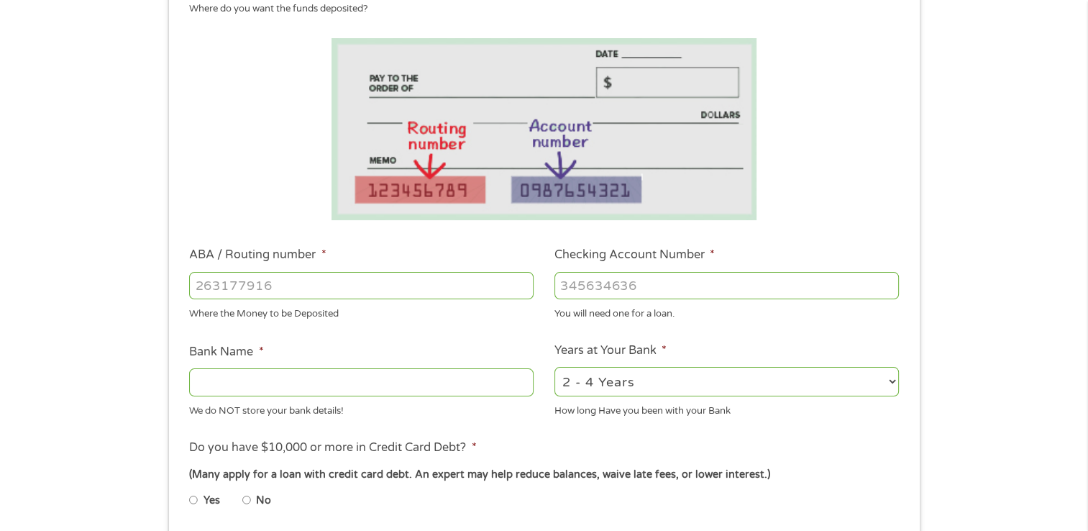
click at [429, 289] on input "ABA / Routing number *" at bounding box center [361, 285] width 344 height 27
type input "12430312"
click at [573, 285] on input "Checking Account Number *" at bounding box center [726, 285] width 344 height 27
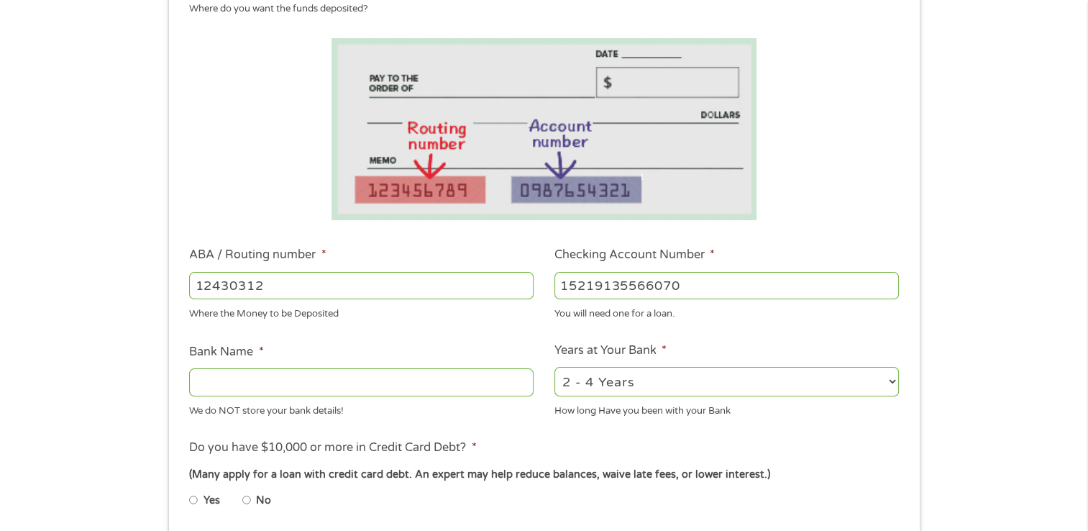
type input "15219135566070"
click at [475, 388] on input "Bank Name *" at bounding box center [361, 381] width 344 height 27
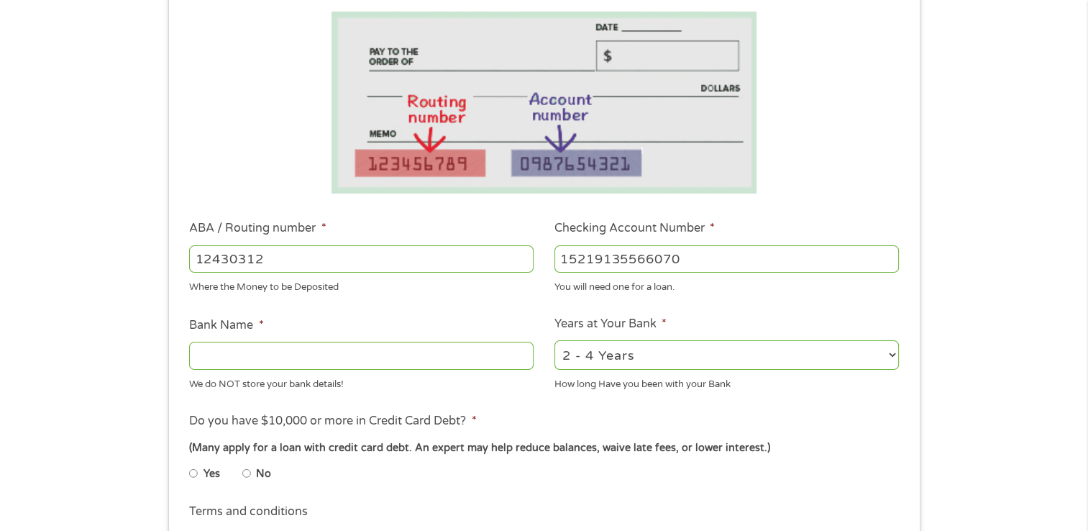
scroll to position [288, 0]
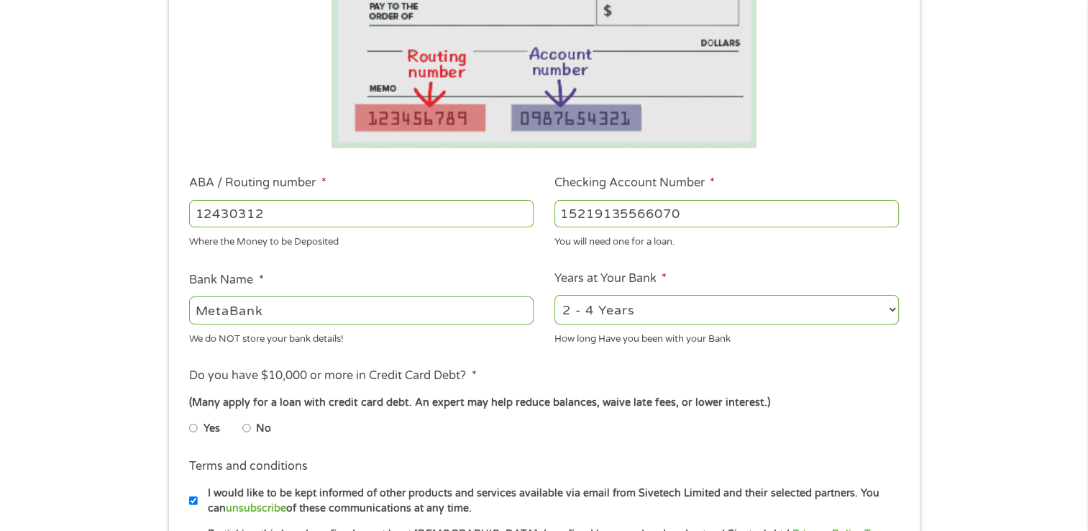
type input "MetaBank"
click at [539, 374] on li "Do you have $10,000 or more in Credit Card Debt? * (Many apply for a loan with …" at bounding box center [544, 407] width 730 height 81
click at [889, 308] on select "2 - 4 Years 6 - 12 Months 1 - 2 Years Over 4 Years" at bounding box center [726, 309] width 344 height 29
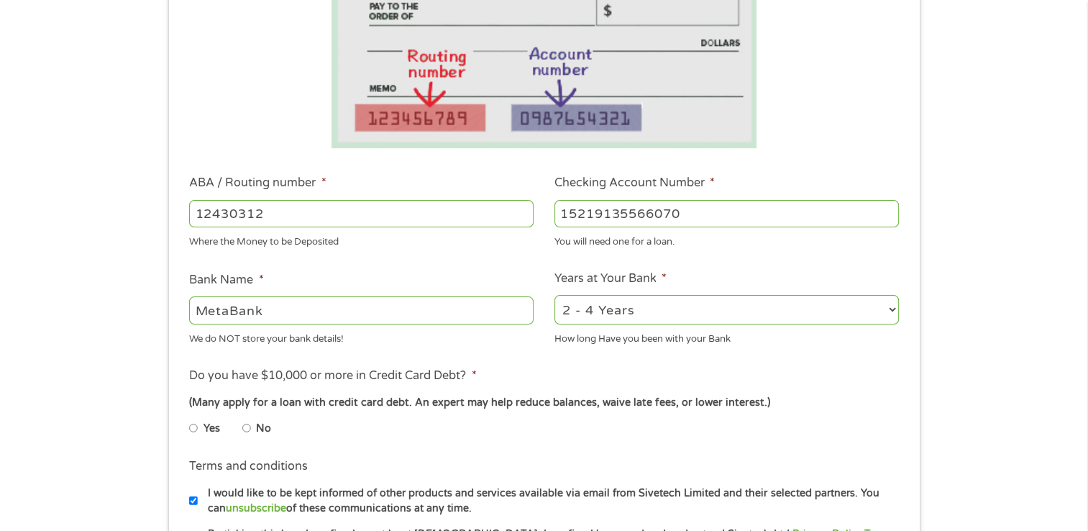
click at [889, 308] on select "2 - 4 Years 6 - 12 Months 1 - 2 Years Over 4 Years" at bounding box center [726, 309] width 344 height 29
select select "60months"
click at [554, 296] on select "2 - 4 Years 6 - 12 Months 1 - 2 Years Over 4 Years" at bounding box center [726, 309] width 344 height 29
click at [818, 400] on div "(Many apply for a loan with credit card debt. An expert may help reduce balance…" at bounding box center [543, 403] width 709 height 16
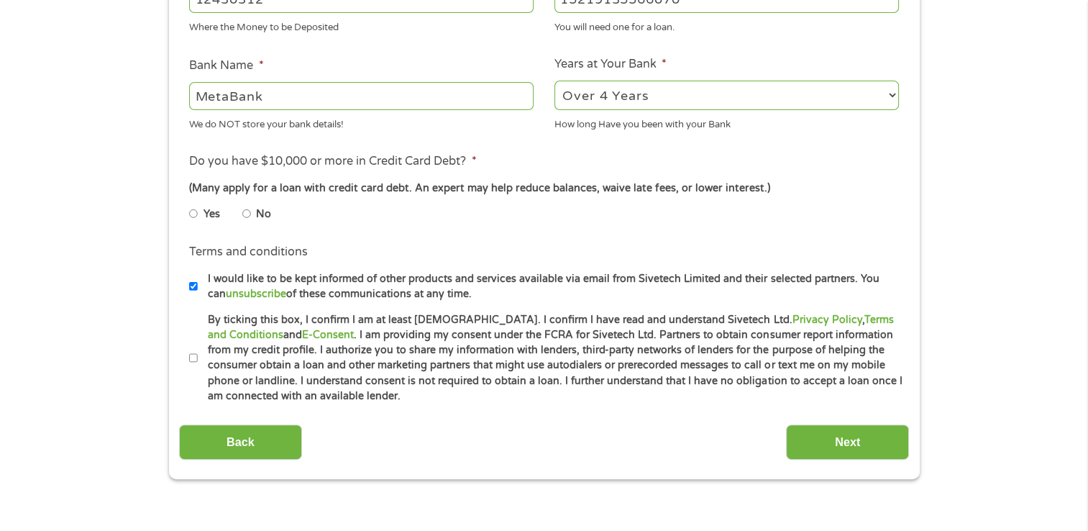
scroll to position [503, 0]
click at [246, 211] on input "No" at bounding box center [246, 212] width 9 height 23
radio input "true"
click at [246, 211] on input "No" at bounding box center [246, 212] width 9 height 23
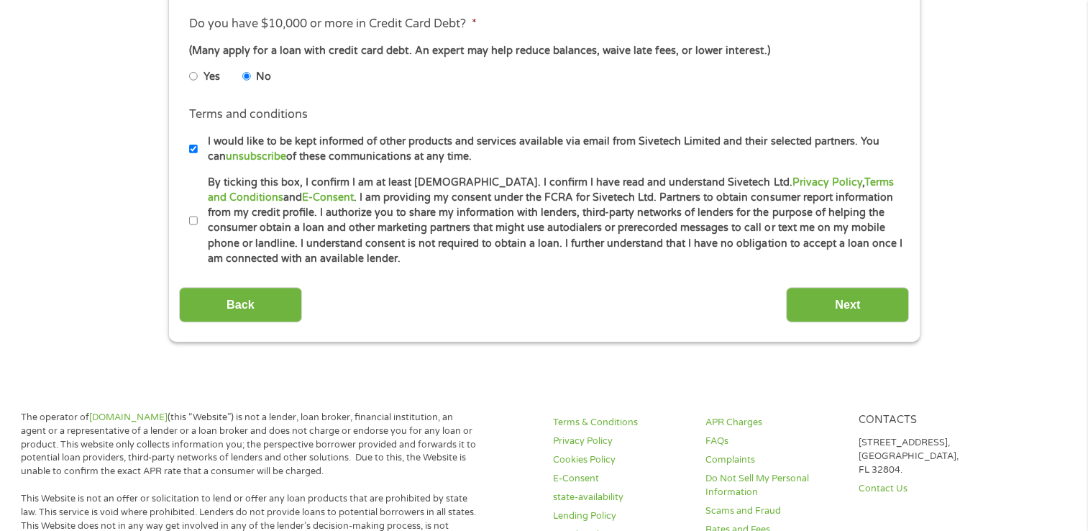
scroll to position [647, 0]
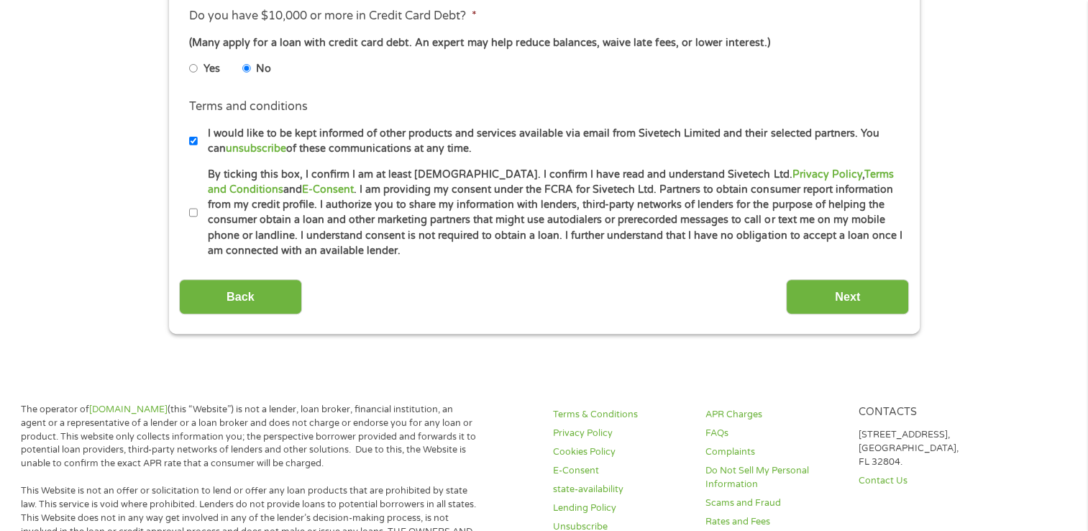
click at [193, 141] on input "I would like to be kept informed of other products and services available via e…" at bounding box center [193, 140] width 9 height 23
click at [192, 140] on input "I would like to be kept informed of other products and services available via e…" at bounding box center [193, 140] width 9 height 23
click at [194, 137] on input "I would like to be kept informed of other products and services available via e…" at bounding box center [193, 140] width 9 height 23
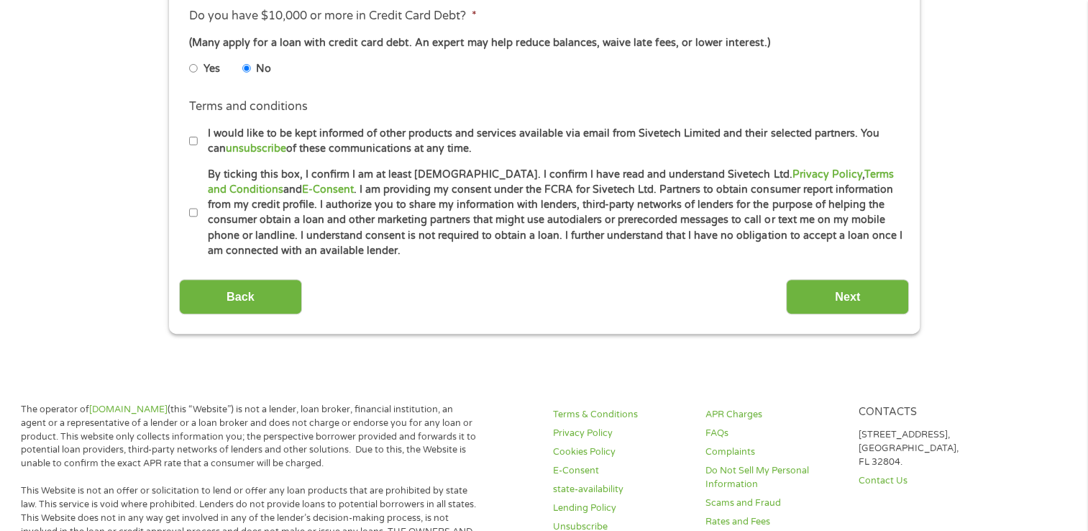
click at [194, 137] on input "I would like to be kept informed of other products and services available via e…" at bounding box center [193, 140] width 9 height 23
click at [190, 138] on input "I would like to be kept informed of other products and services available via e…" at bounding box center [193, 140] width 9 height 23
checkbox input "false"
click at [193, 211] on input "By ticking this box, I confirm I am at least 18 years old. I confirm I have rea…" at bounding box center [193, 212] width 9 height 23
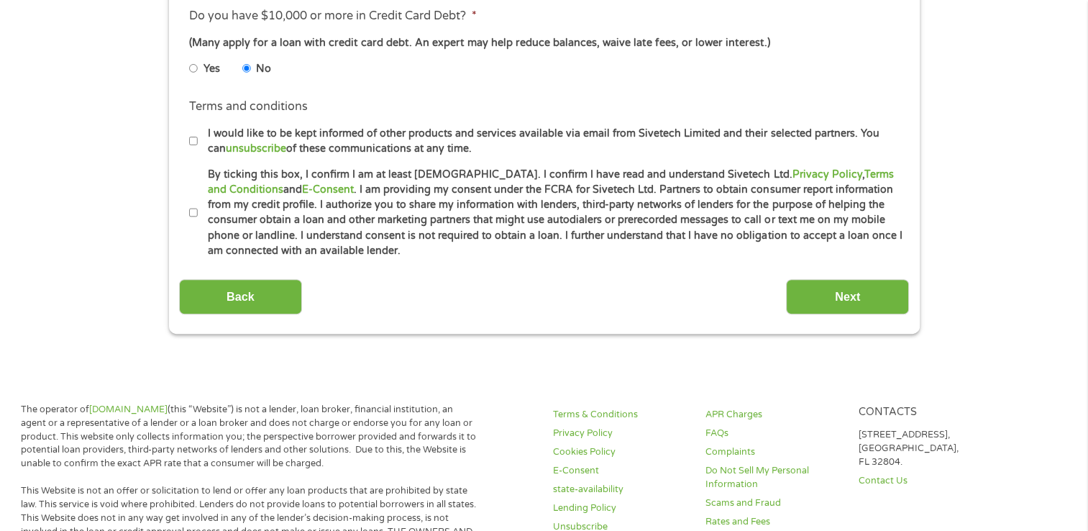
click at [191, 209] on input "By ticking this box, I confirm I am at least 18 years old. I confirm I have rea…" at bounding box center [193, 212] width 9 height 23
checkbox input "true"
click at [846, 298] on input "Next" at bounding box center [847, 296] width 123 height 35
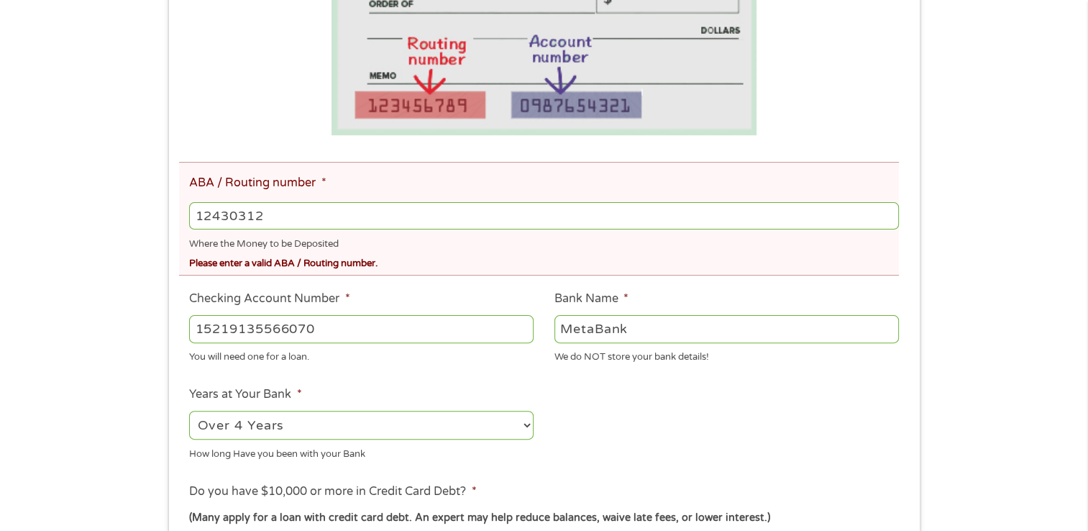
scroll to position [360, 0]
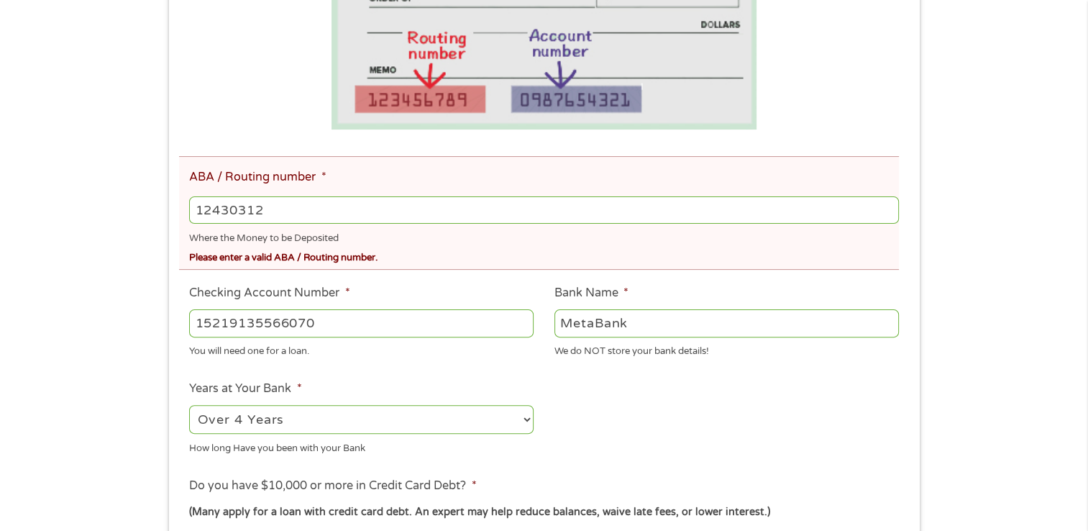
click at [254, 210] on input "12430312" at bounding box center [543, 209] width 709 height 27
click at [255, 210] on input "12430312" at bounding box center [543, 209] width 709 height 27
click at [257, 210] on input "12430312" at bounding box center [543, 209] width 709 height 27
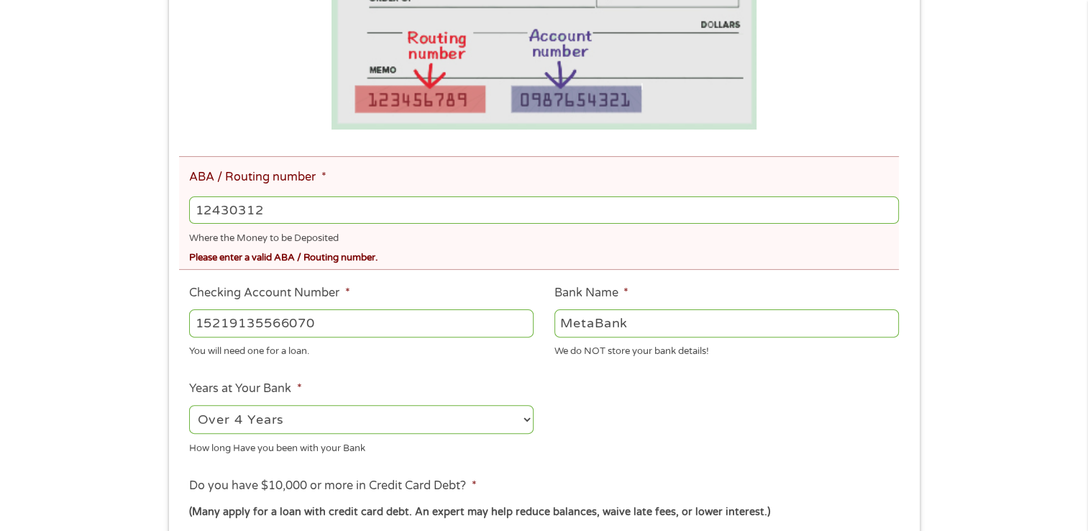
click at [257, 210] on input "12430312" at bounding box center [543, 209] width 709 height 27
click at [279, 210] on input "12430312" at bounding box center [543, 209] width 709 height 27
drag, startPoint x: 279, startPoint y: 210, endPoint x: 270, endPoint y: 211, distance: 8.7
click at [279, 210] on input "12430312" at bounding box center [543, 209] width 709 height 27
type input "124303162"
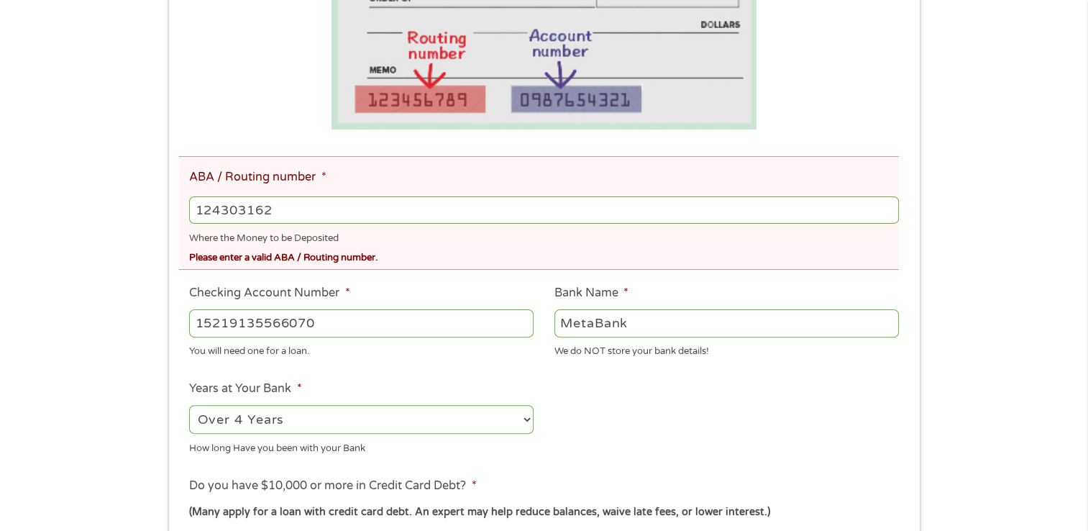
type input "GOBANK A DIVISION OF GREEN DOT BANK"
type input "124303162"
click at [736, 419] on ul "Bank Information Where do you want the funds deposited? ABA / Routing number * …" at bounding box center [544, 306] width 730 height 844
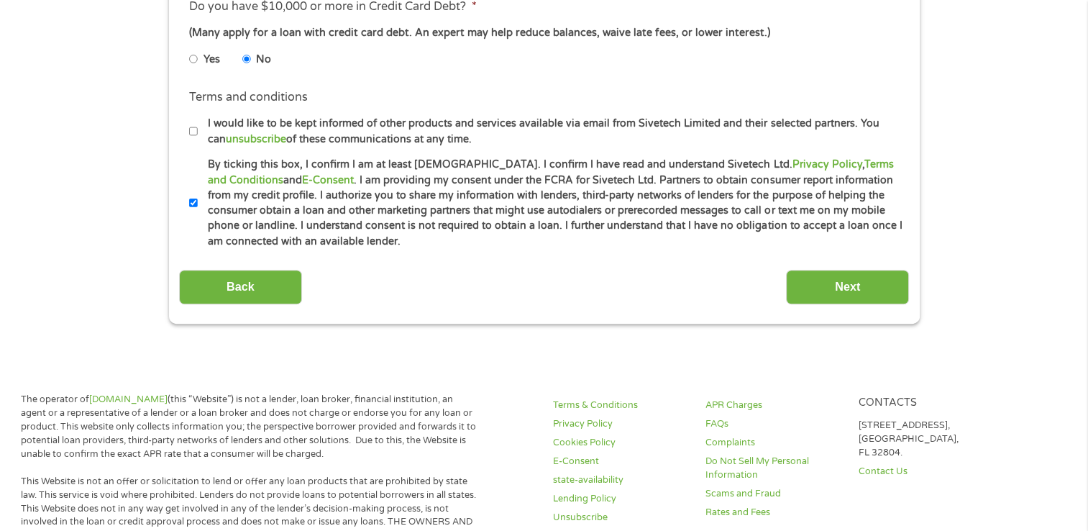
scroll to position [863, 0]
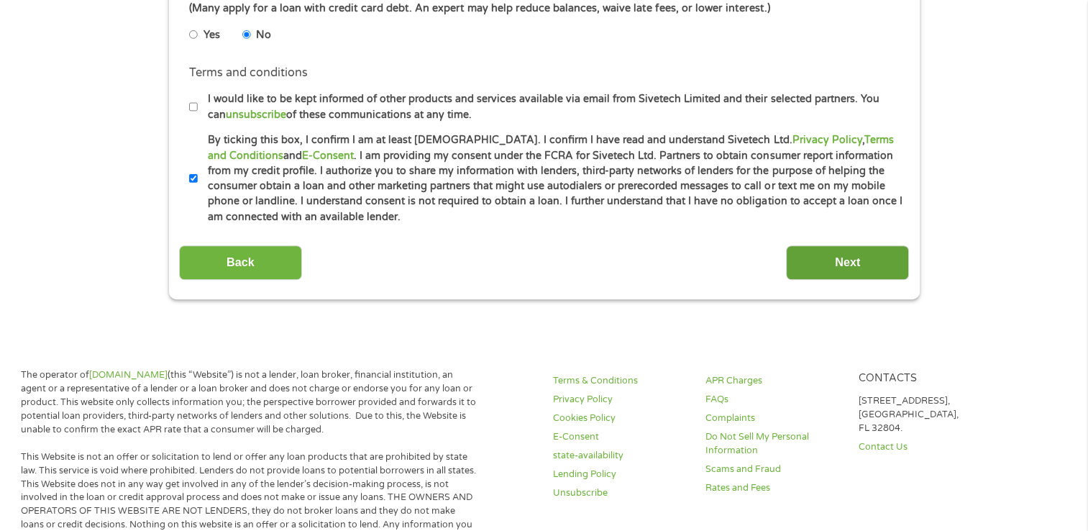
click at [846, 260] on input "Next" at bounding box center [847, 262] width 123 height 35
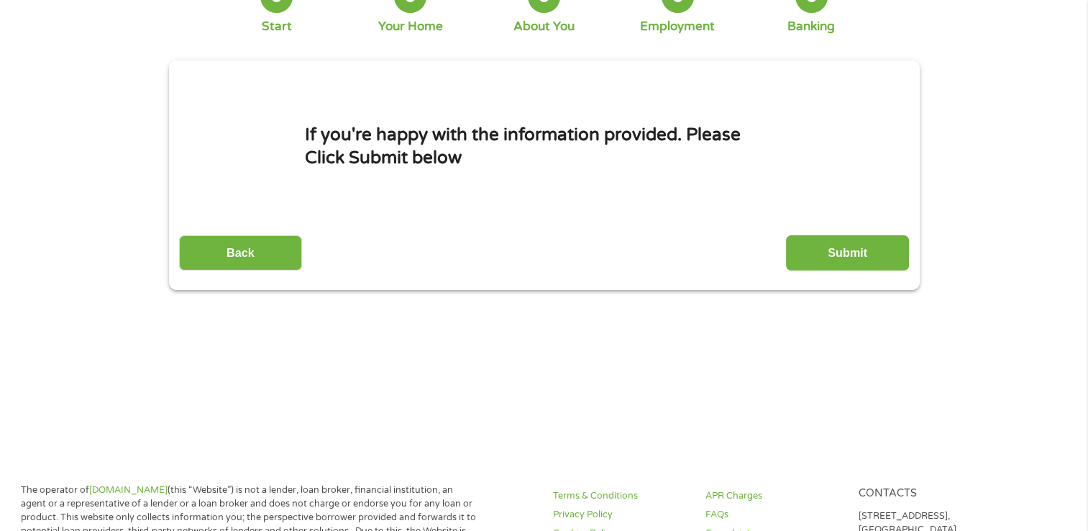
scroll to position [0, 0]
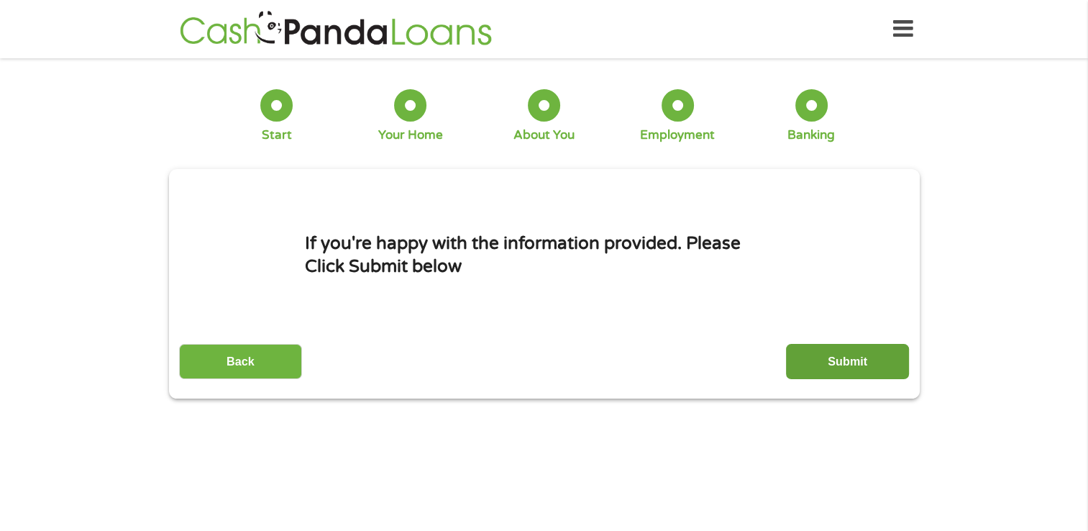
click at [845, 358] on input "Submit" at bounding box center [847, 361] width 123 height 35
click at [0, 0] on div "Please wait… Please DO NOT press back or exit this page, we’re still here… We a…" at bounding box center [0, 0] width 0 height 0
